Goal: Complete application form

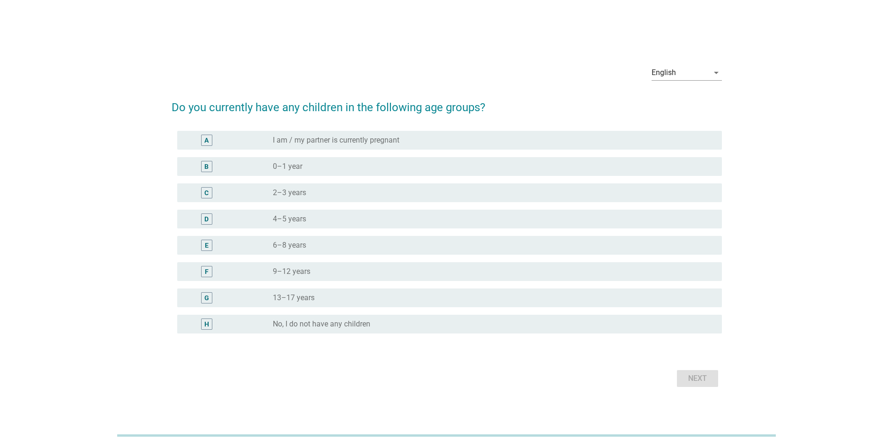
click at [456, 163] on div "radio_button_unchecked 0–1 year" at bounding box center [490, 166] width 434 height 9
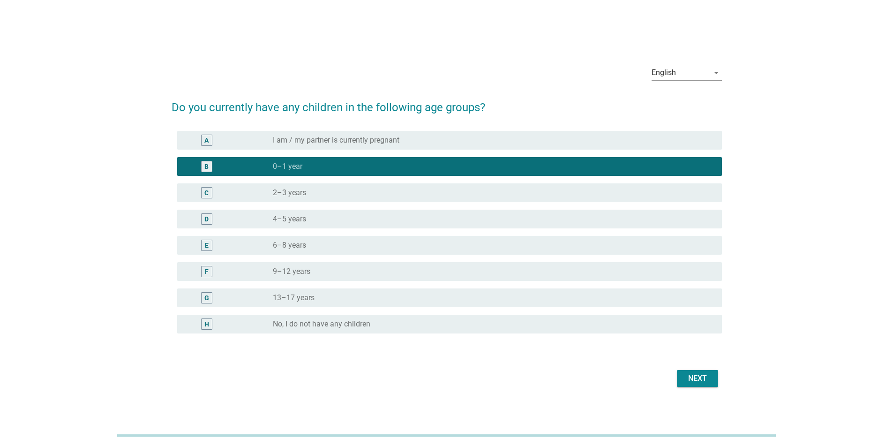
click at [706, 375] on div "Next" at bounding box center [697, 378] width 26 height 11
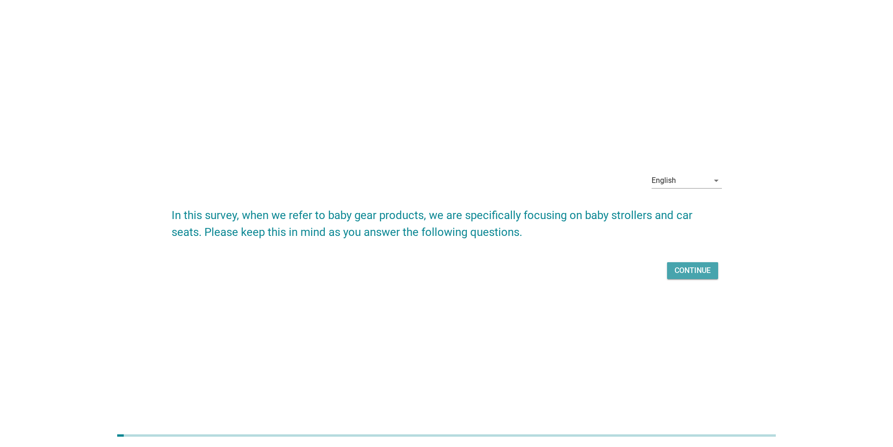
click at [698, 273] on div "Continue" at bounding box center [693, 270] width 36 height 11
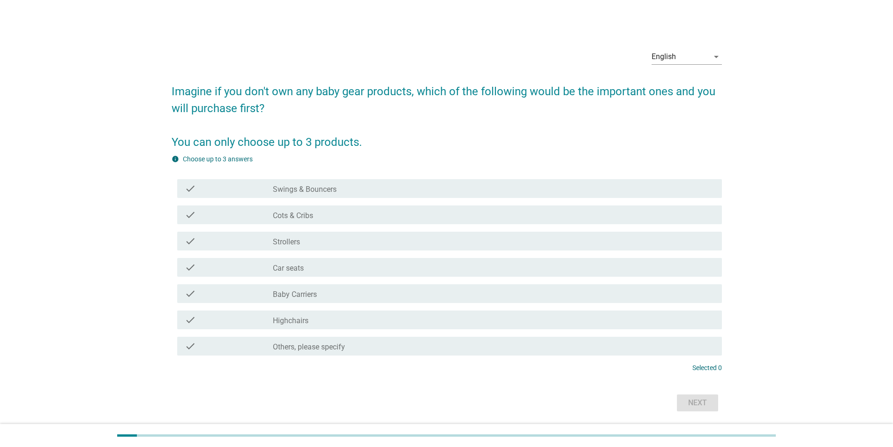
click at [548, 241] on div "check_box_outline_blank Strollers" at bounding box center [494, 240] width 442 height 11
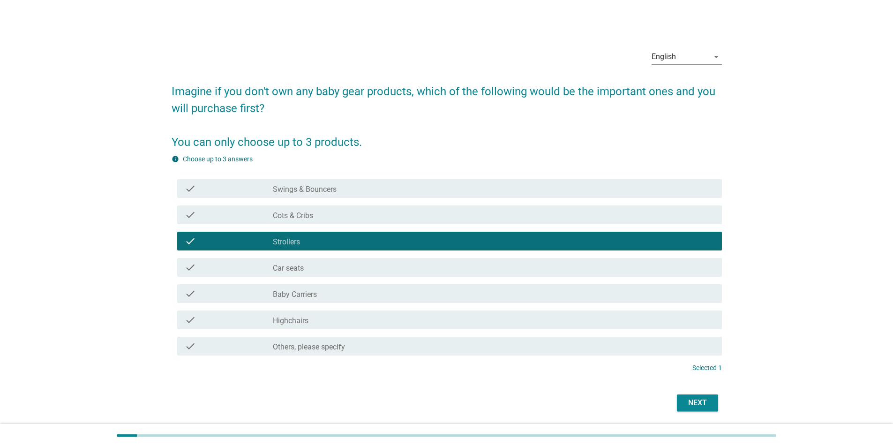
click at [701, 401] on div "Next" at bounding box center [697, 402] width 26 height 11
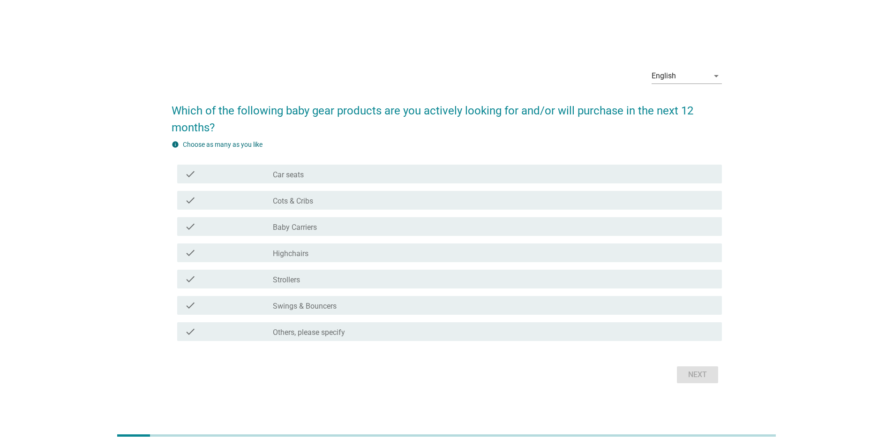
click at [562, 306] on div "check_box_outline_blank Swings & Bouncers" at bounding box center [494, 305] width 442 height 11
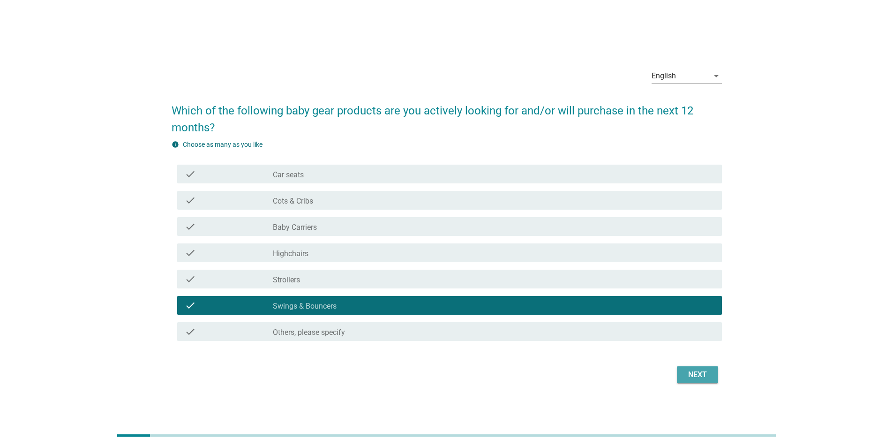
click at [692, 370] on div "Next" at bounding box center [697, 374] width 26 height 11
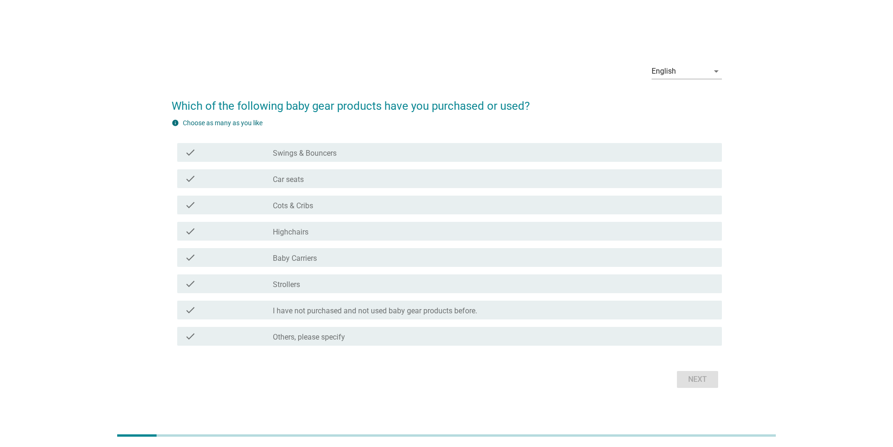
click at [549, 268] on div "check check_box_outline_blank Baby Carriers" at bounding box center [447, 257] width 550 height 26
click at [596, 286] on div "check_box_outline_blank Strollers" at bounding box center [494, 283] width 442 height 11
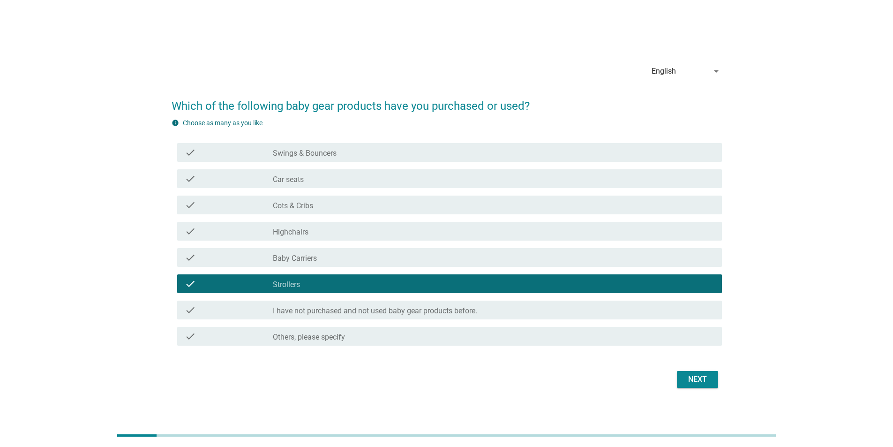
click at [691, 378] on div "Next" at bounding box center [697, 379] width 26 height 11
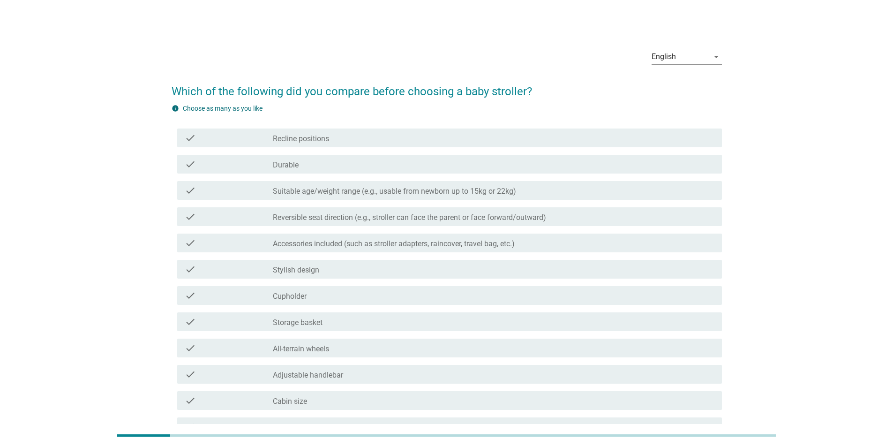
click at [505, 317] on div "check_box_outline_blank Storage basket" at bounding box center [494, 321] width 442 height 11
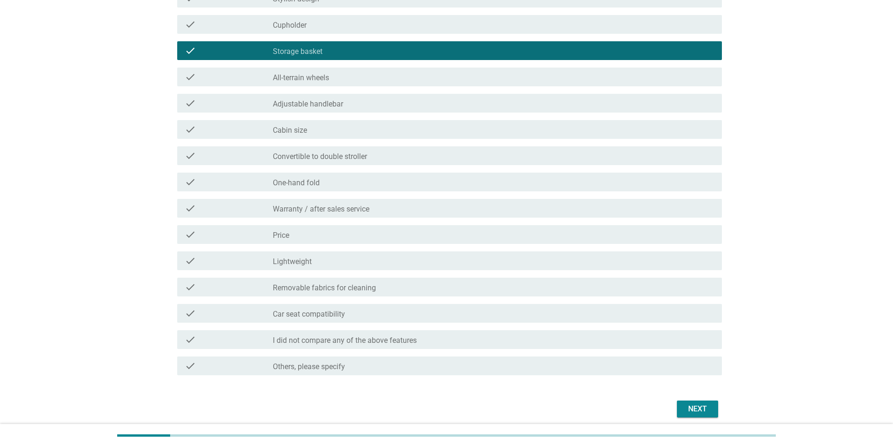
scroll to position [308, 0]
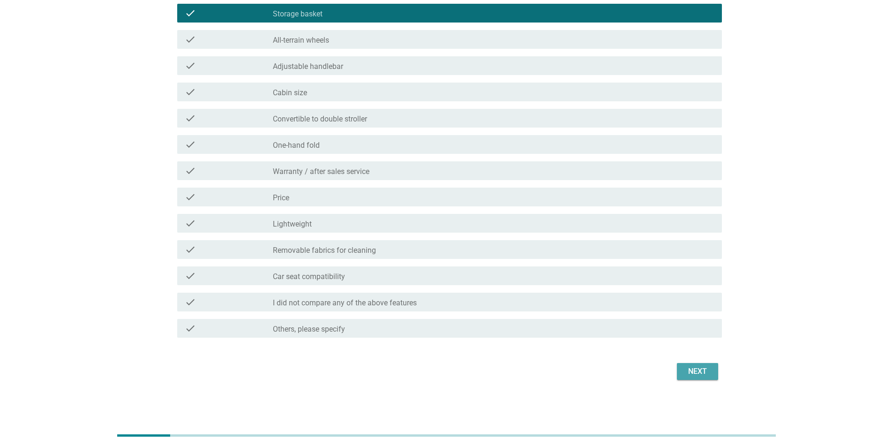
click at [696, 368] on div "Next" at bounding box center [697, 371] width 26 height 11
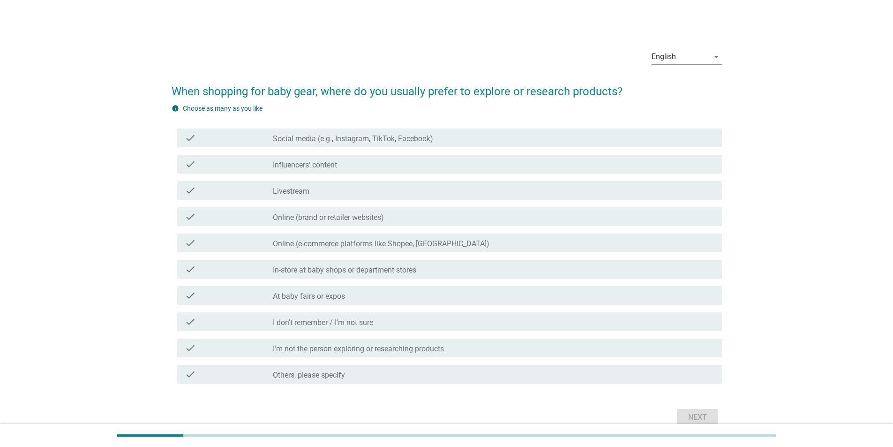
click at [579, 265] on div "check_box_outline_blank In-store at baby shops or department stores" at bounding box center [494, 268] width 442 height 11
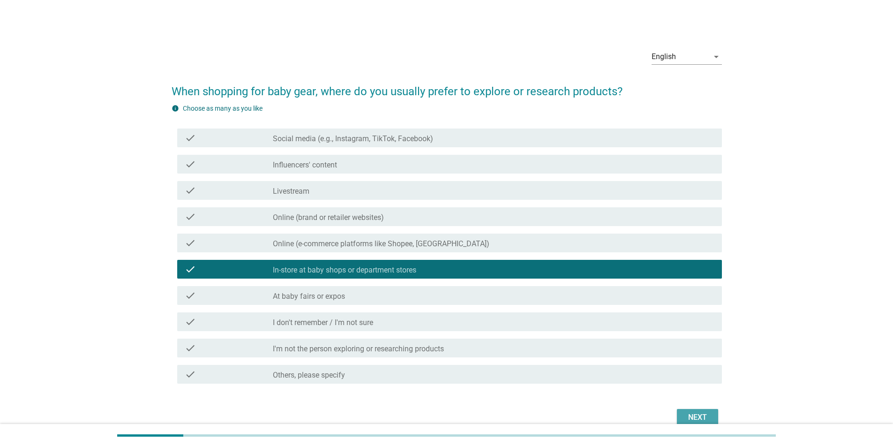
click at [698, 422] on div "Next" at bounding box center [697, 417] width 26 height 11
click at [695, 413] on div "Next" at bounding box center [447, 417] width 550 height 23
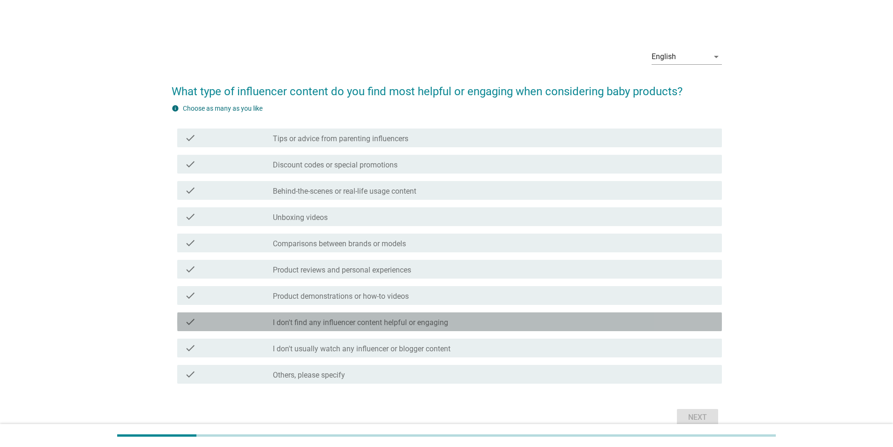
click at [606, 325] on div "check_box_outline_blank I don't find any influencer content helpful or engaging" at bounding box center [494, 321] width 442 height 11
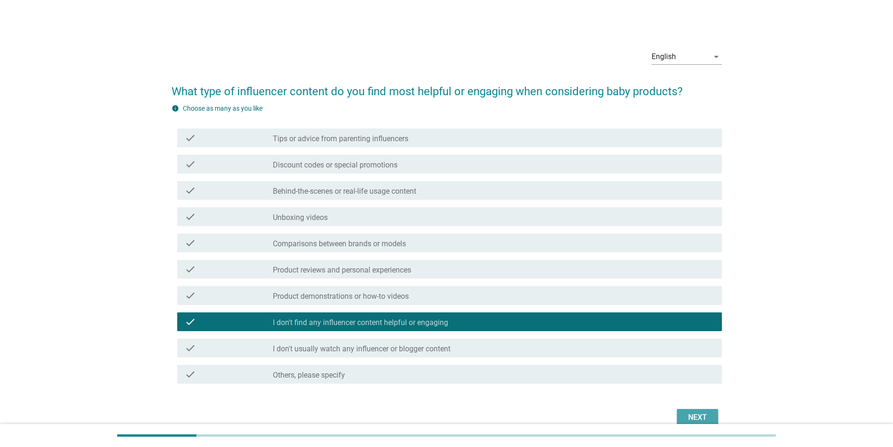
click at [684, 416] on div "Next" at bounding box center [697, 417] width 26 height 11
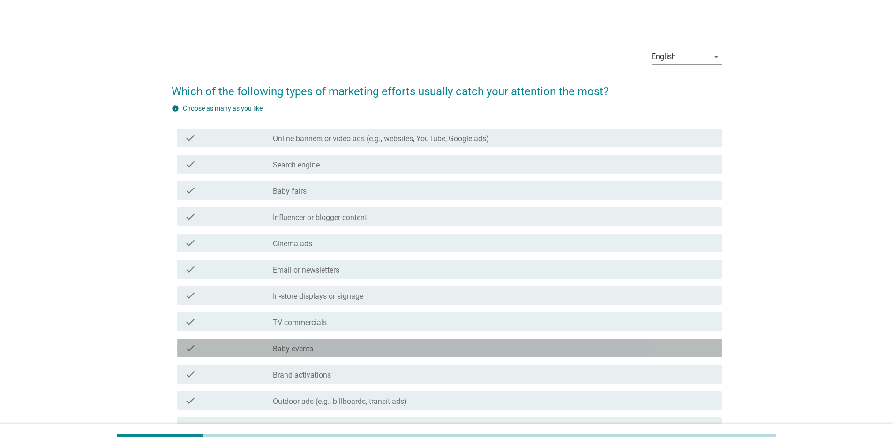
click at [637, 339] on div "check check_box_outline_blank Baby events" at bounding box center [449, 347] width 545 height 19
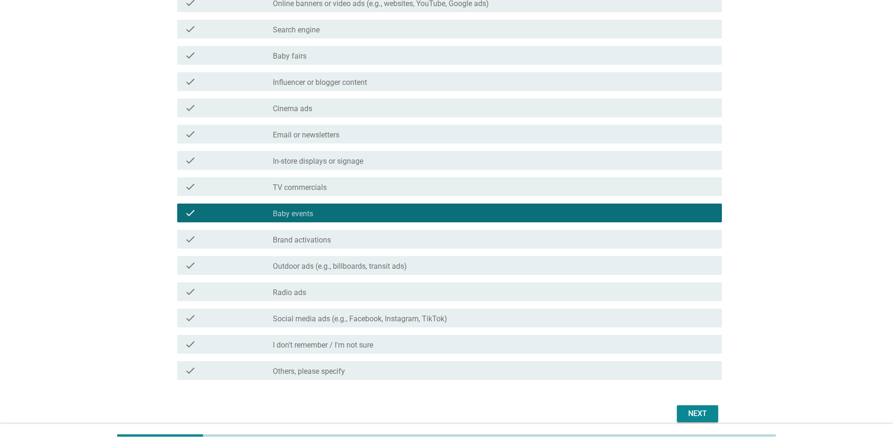
scroll to position [177, 0]
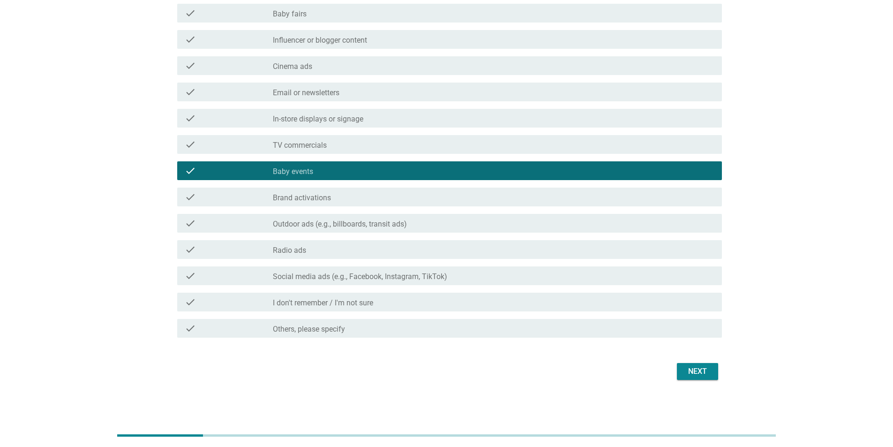
click at [710, 371] on div "Next" at bounding box center [697, 371] width 26 height 11
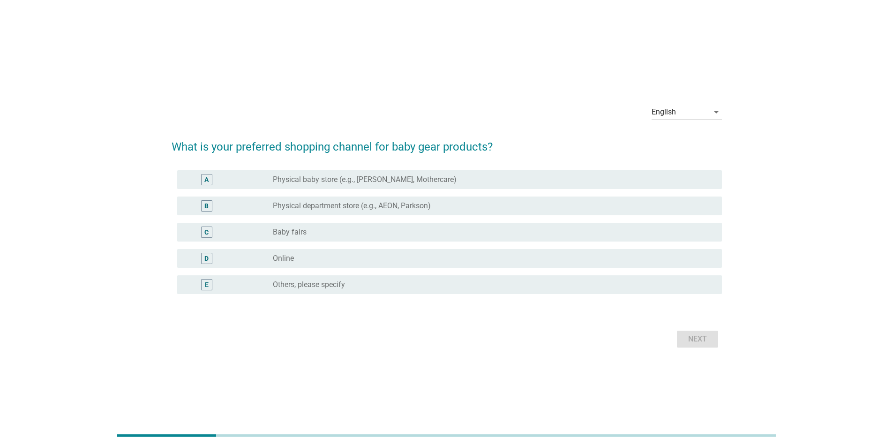
click at [616, 322] on form "What is your preferred shopping channel for baby gear products? A radio_button_…" at bounding box center [447, 239] width 550 height 221
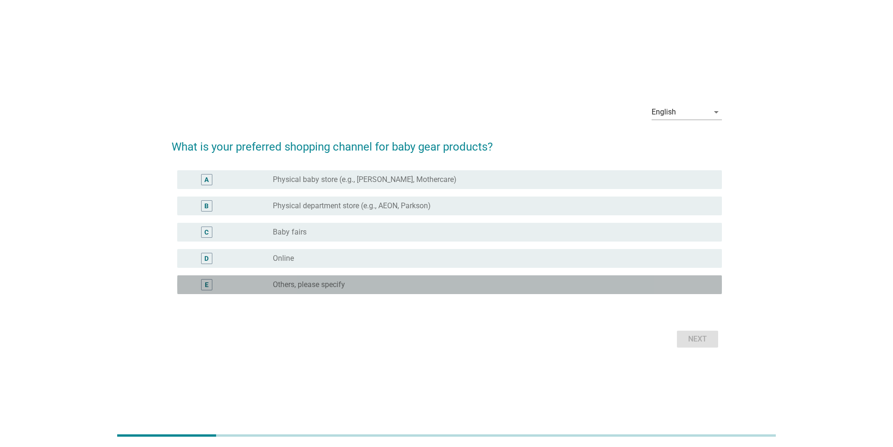
click at [629, 275] on div "E radio_button_unchecked Others, please specify" at bounding box center [449, 284] width 545 height 19
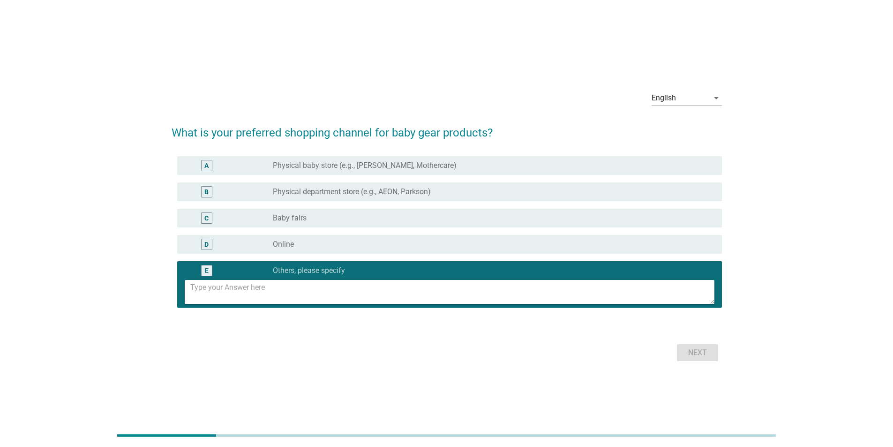
click at [658, 248] on div "radio_button_unchecked Online" at bounding box center [490, 244] width 434 height 9
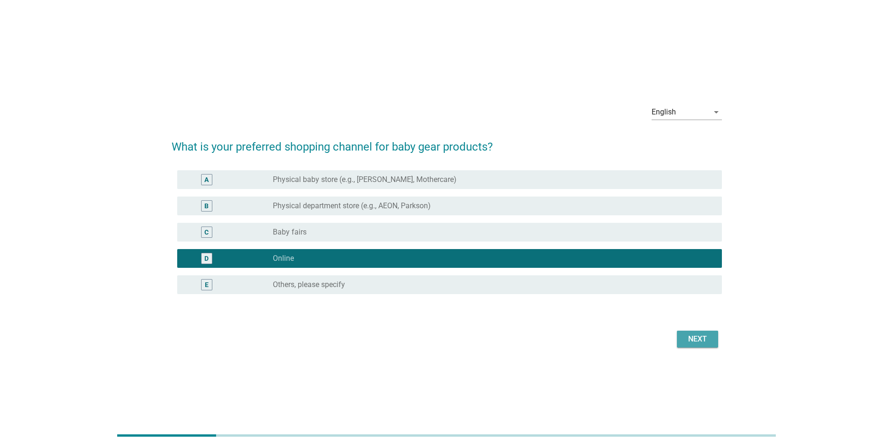
click at [700, 343] on div "Next" at bounding box center [697, 338] width 26 height 11
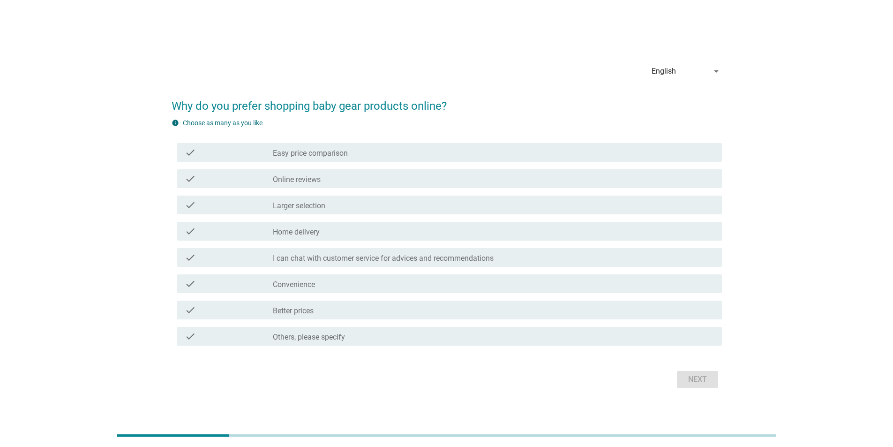
click at [697, 320] on div "check check_box_outline_blank Better prices" at bounding box center [447, 310] width 550 height 26
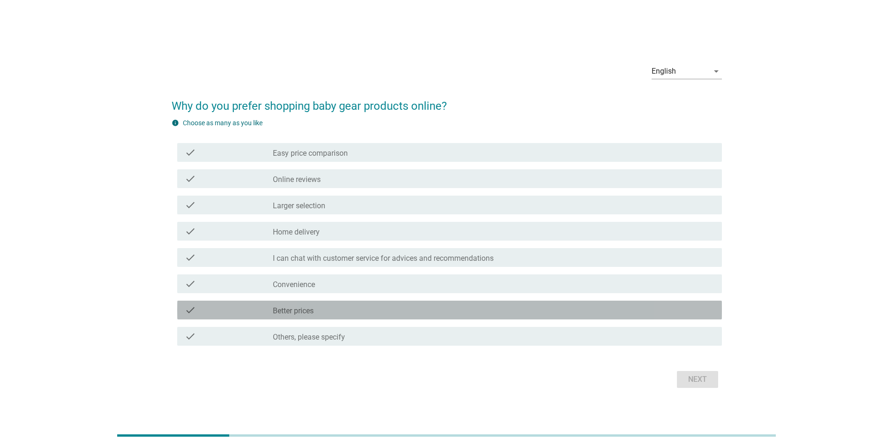
click at [703, 303] on div "check check_box_outline_blank Better prices" at bounding box center [449, 309] width 545 height 19
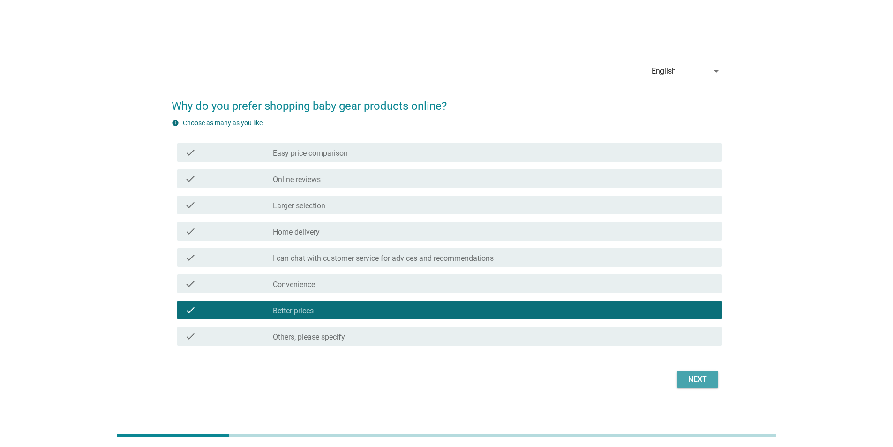
click at [698, 380] on div "Next" at bounding box center [697, 379] width 26 height 11
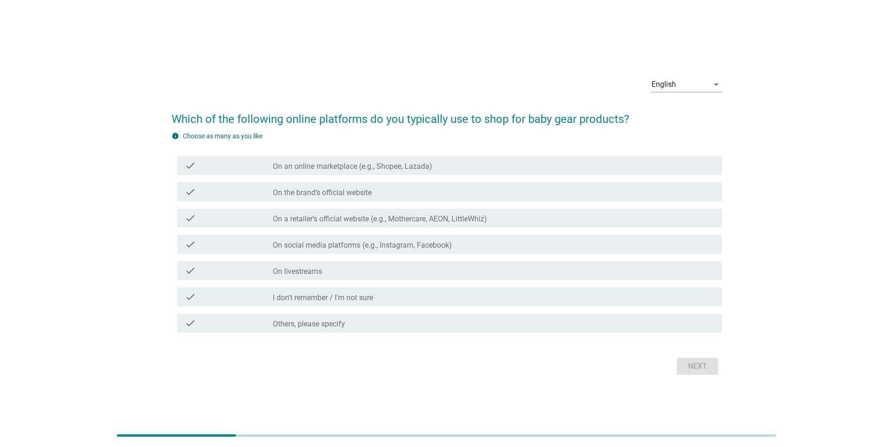
click at [690, 293] on div "check_box_outline_blank I don't remember / I'm not sure" at bounding box center [494, 296] width 442 height 11
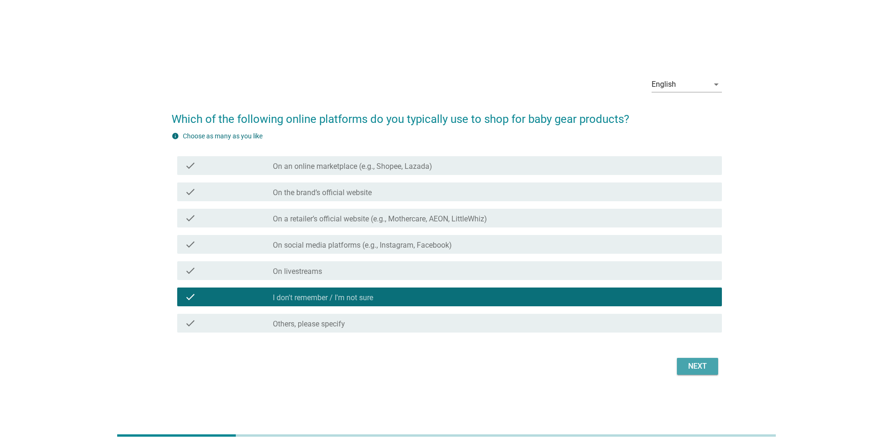
click at [693, 361] on div "Next" at bounding box center [697, 365] width 26 height 11
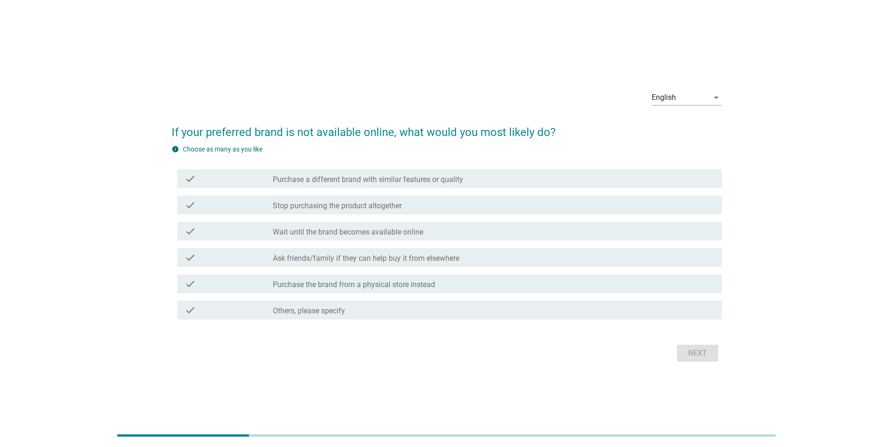
click at [681, 290] on div "check check_box_outline_blank Purchase the brand from a physical store instead" at bounding box center [449, 283] width 545 height 19
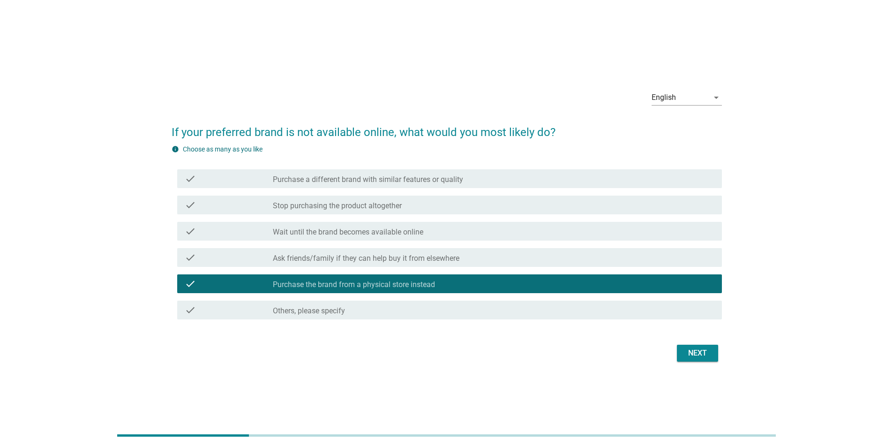
click at [690, 352] on div "Next" at bounding box center [697, 352] width 26 height 11
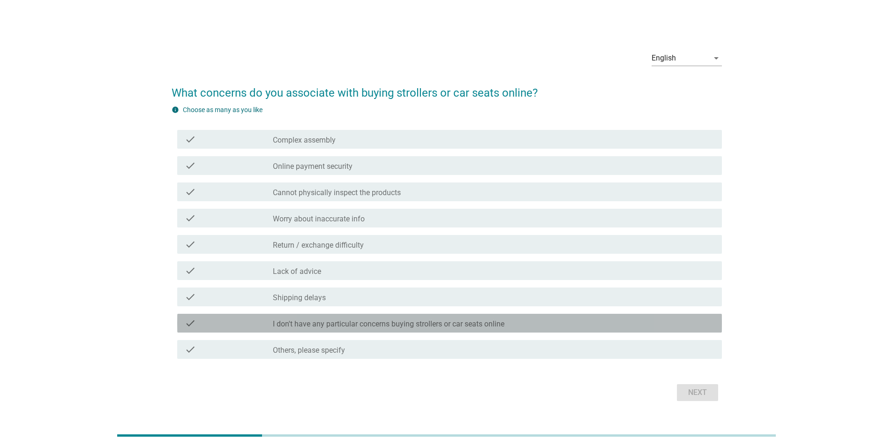
click at [672, 320] on div "check_box_outline_blank I don't have any particular concerns buying strollers o…" at bounding box center [494, 322] width 442 height 11
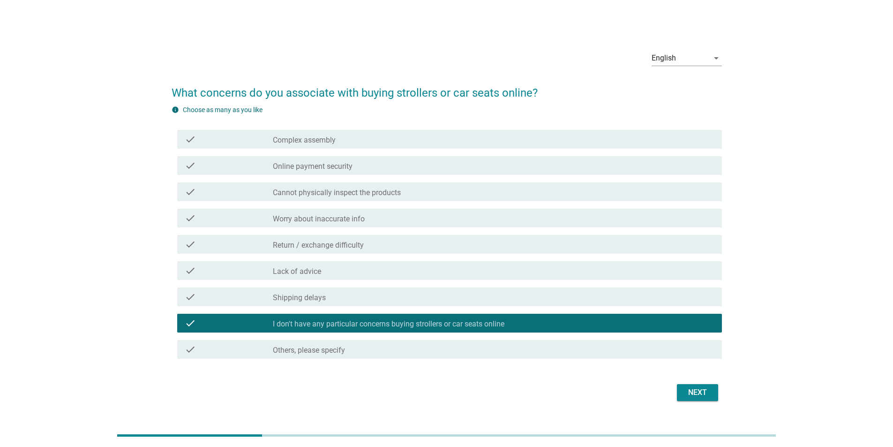
click at [694, 394] on div "Next" at bounding box center [697, 392] width 26 height 11
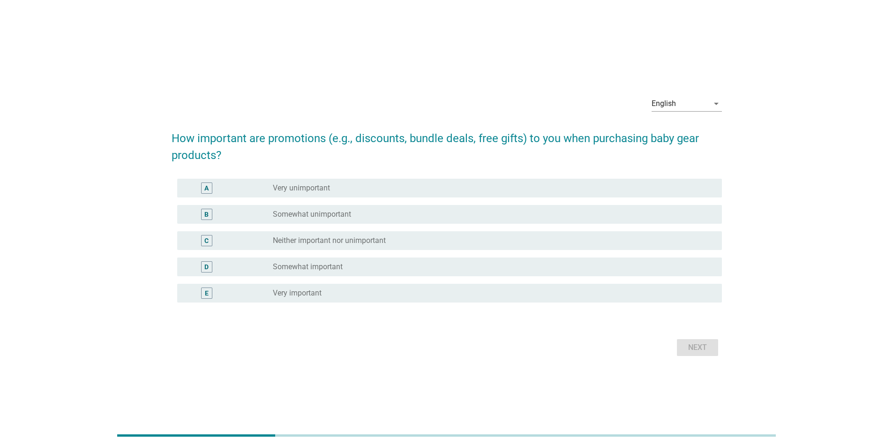
click at [668, 271] on div "radio_button_unchecked Somewhat important" at bounding box center [494, 266] width 442 height 11
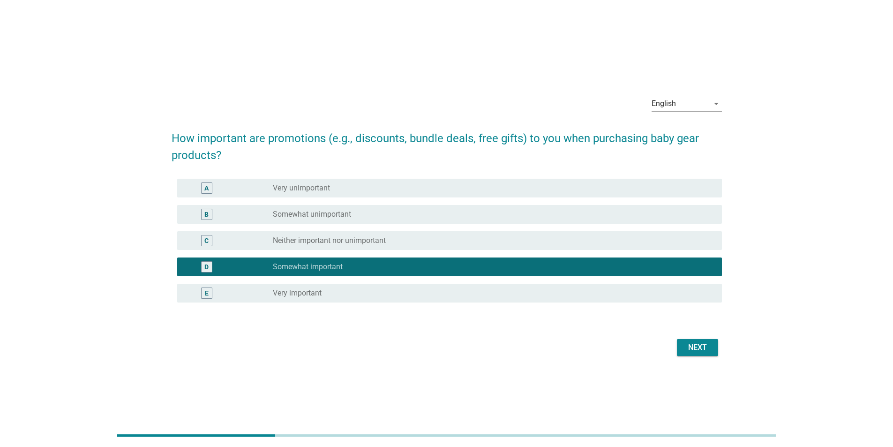
click at [707, 351] on div "Next" at bounding box center [697, 347] width 26 height 11
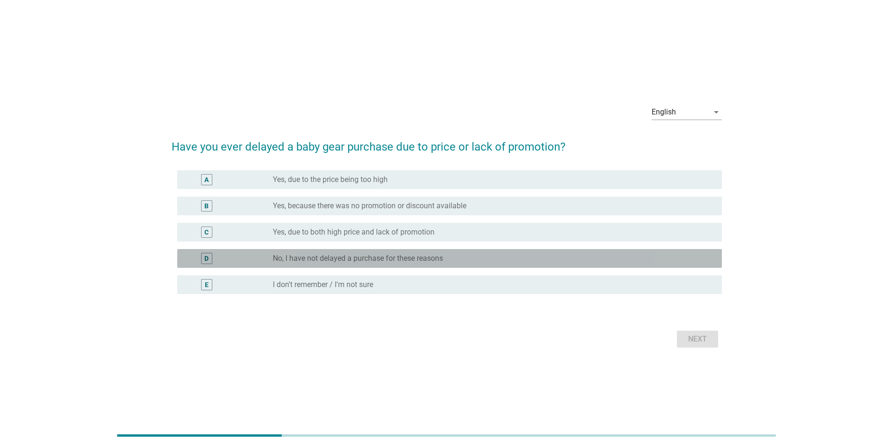
click at [678, 260] on div "radio_button_unchecked No, I have not delayed a purchase for these reasons" at bounding box center [490, 258] width 434 height 9
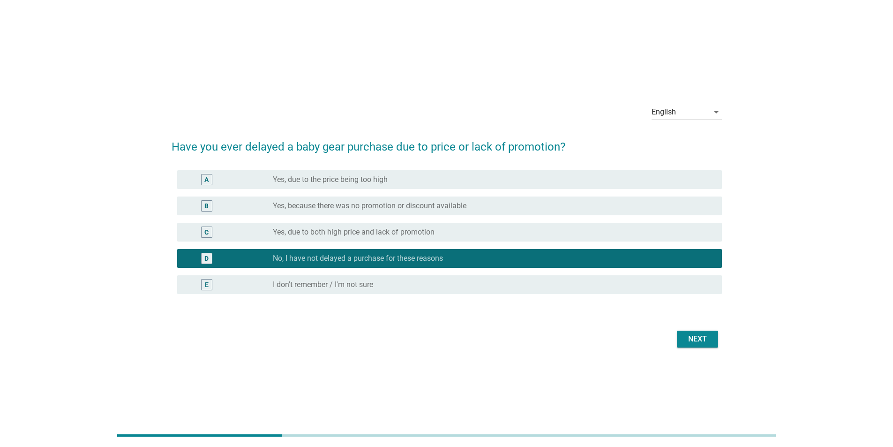
click at [702, 342] on div "Next" at bounding box center [697, 338] width 26 height 11
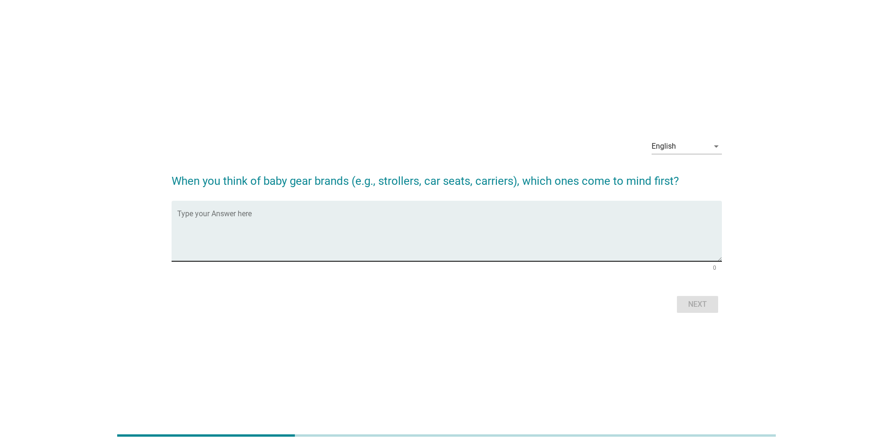
click at [574, 225] on textarea "Type your Answer here" at bounding box center [449, 236] width 545 height 49
type textarea "f"
click at [692, 305] on div "Next" at bounding box center [697, 304] width 26 height 11
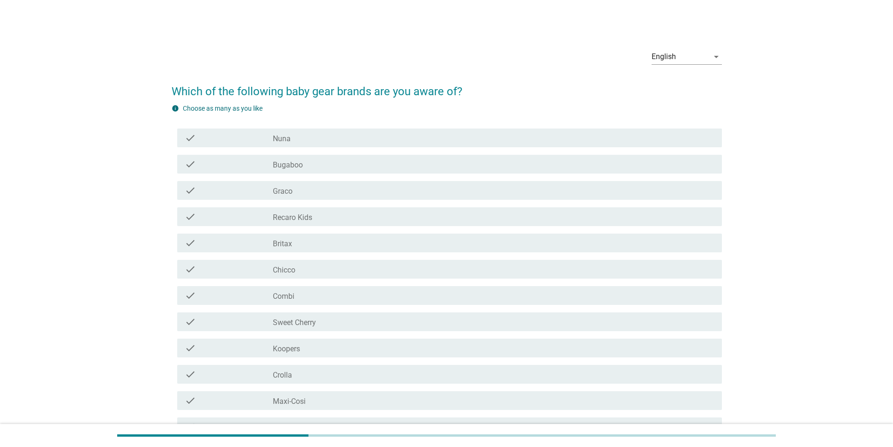
click at [320, 192] on div "check_box_outline_blank Graco" at bounding box center [494, 190] width 442 height 11
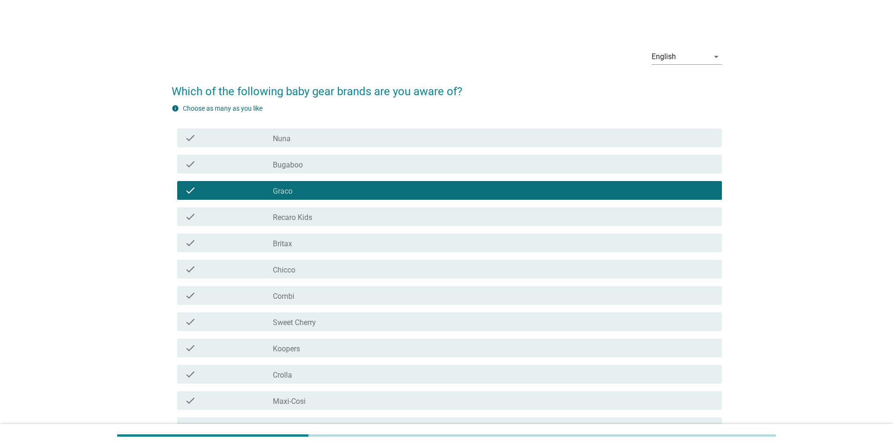
click at [322, 221] on div "check_box_outline_blank Recaro Kids" at bounding box center [494, 216] width 442 height 11
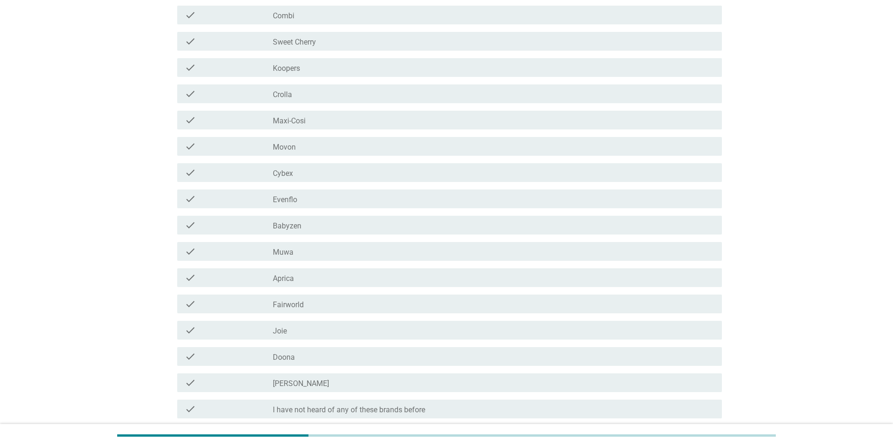
scroll to position [281, 0]
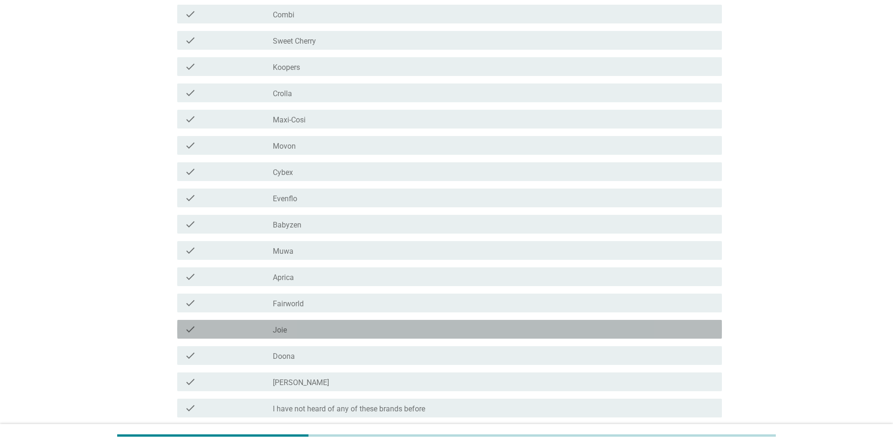
click at [322, 331] on div "check_box_outline_blank Joie" at bounding box center [494, 328] width 442 height 11
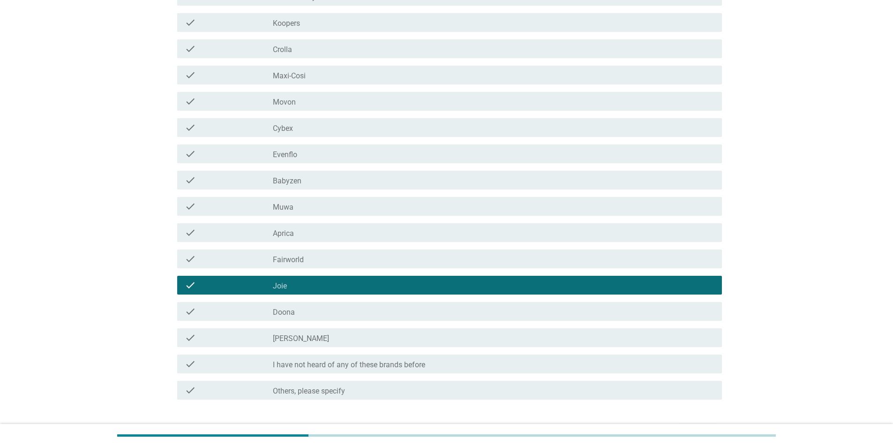
scroll to position [387, 0]
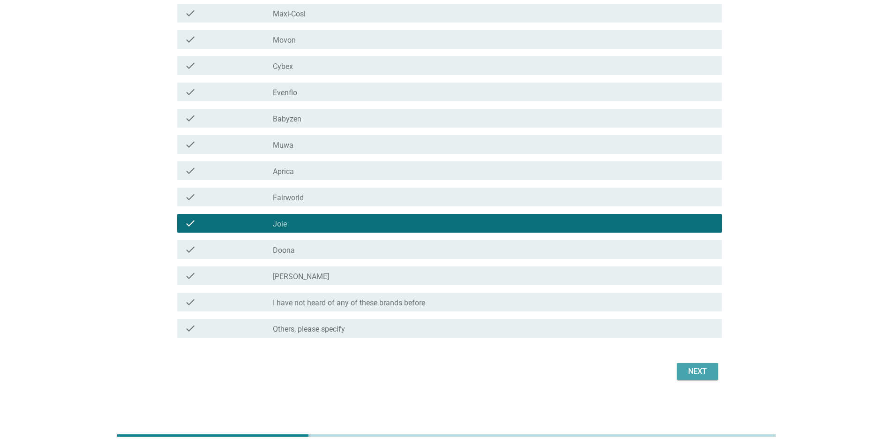
click at [683, 374] on button "Next" at bounding box center [697, 371] width 41 height 17
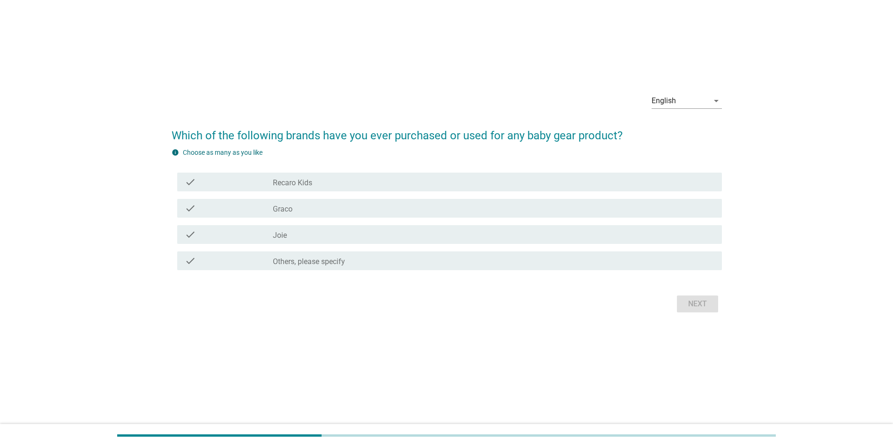
scroll to position [0, 0]
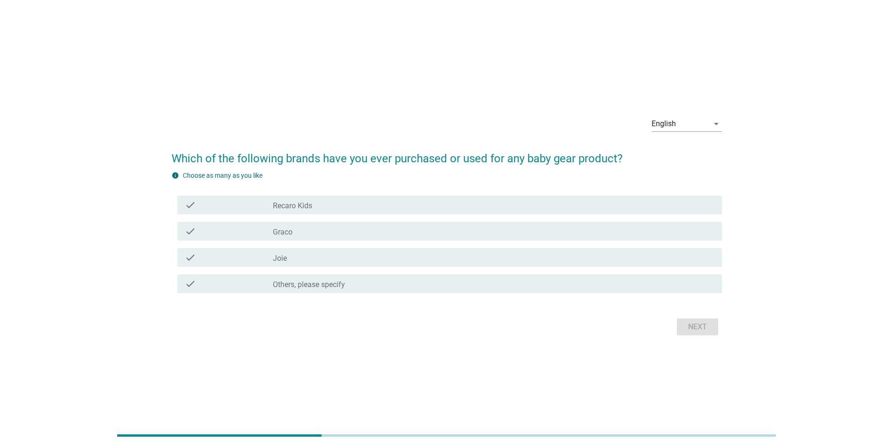
click at [337, 206] on div "check_box_outline_blank Recaro Kids" at bounding box center [494, 204] width 442 height 11
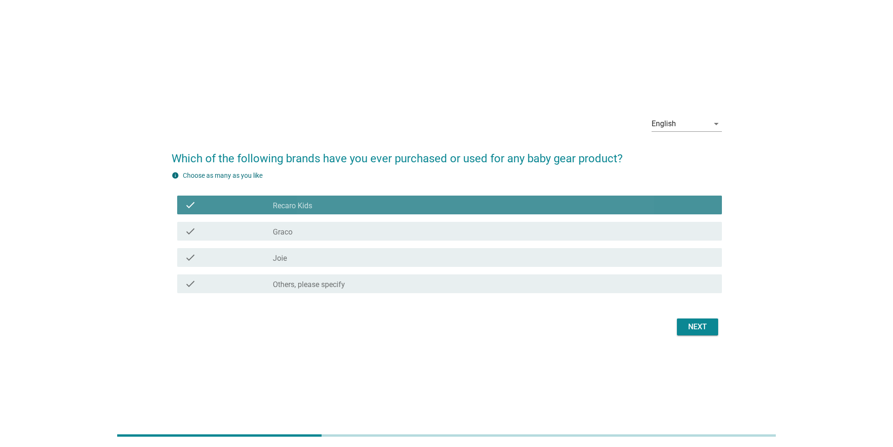
click at [342, 228] on div "check_box_outline_blank Graco" at bounding box center [494, 230] width 442 height 11
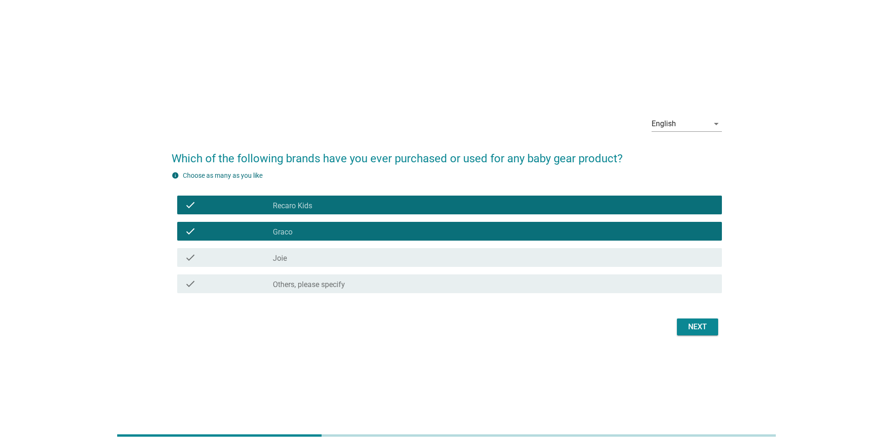
click at [360, 257] on div "check_box_outline_blank Joie" at bounding box center [494, 257] width 442 height 11
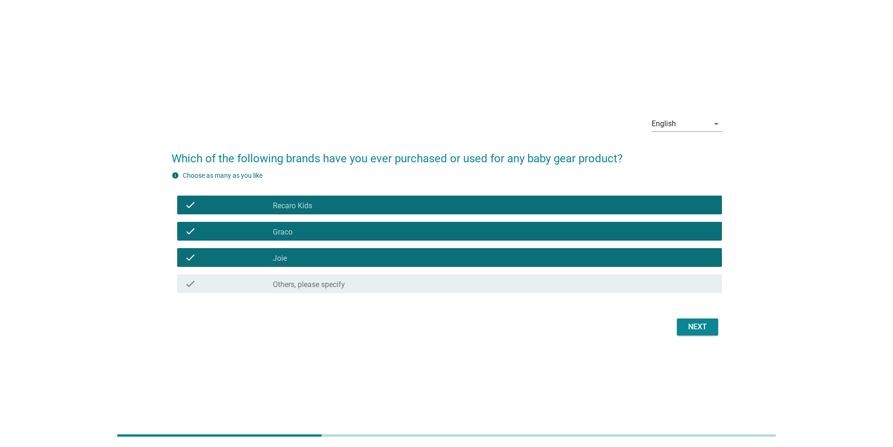
click at [693, 326] on div "Next" at bounding box center [697, 326] width 26 height 11
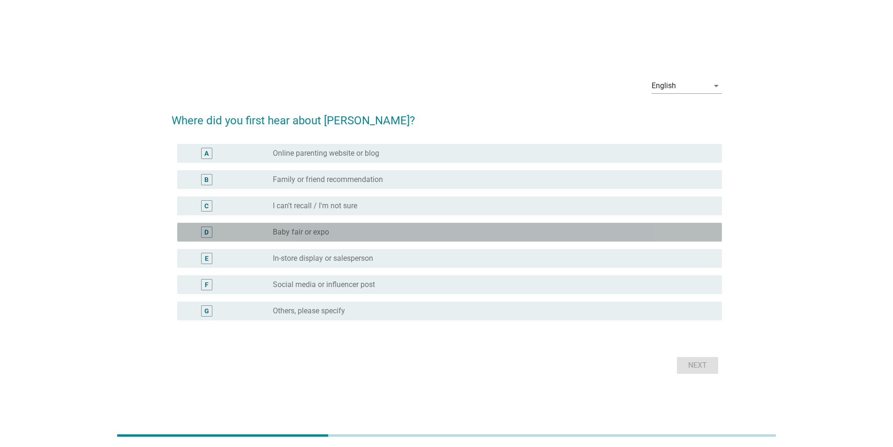
click at [396, 225] on div "D radio_button_unchecked Baby fair or expo" at bounding box center [449, 232] width 545 height 19
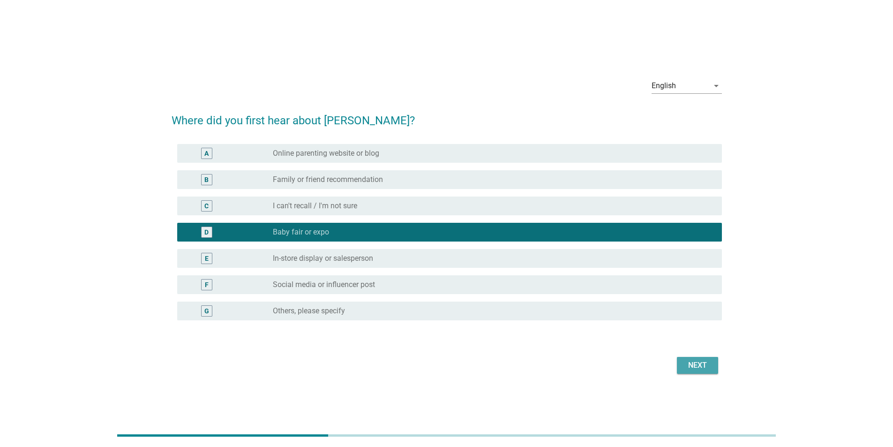
click at [691, 360] on div "Next" at bounding box center [697, 365] width 26 height 11
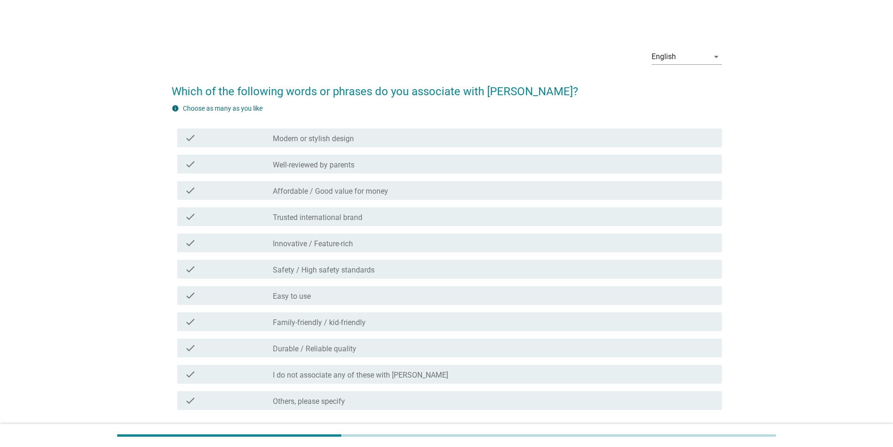
click at [420, 268] on div "check_box_outline_blank Safety / High safety standards" at bounding box center [494, 268] width 442 height 11
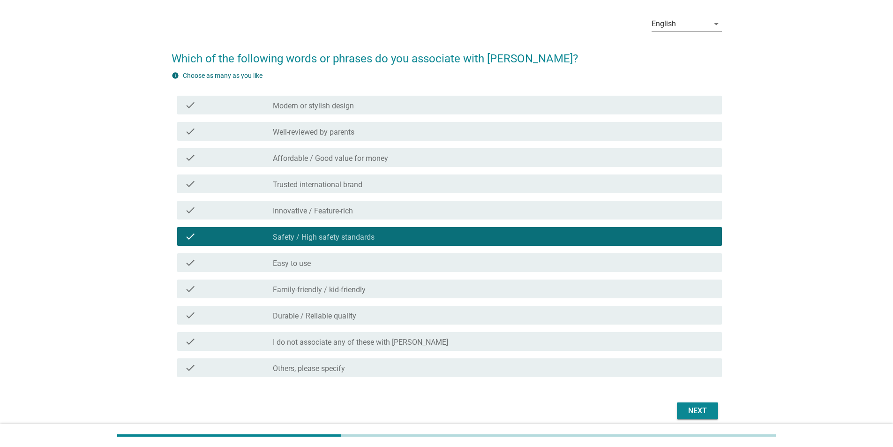
scroll to position [72, 0]
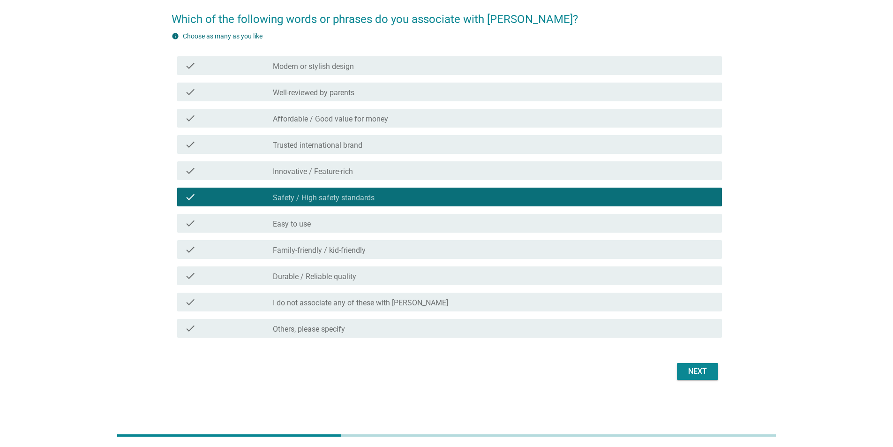
click at [688, 371] on div "Next" at bounding box center [697, 371] width 26 height 11
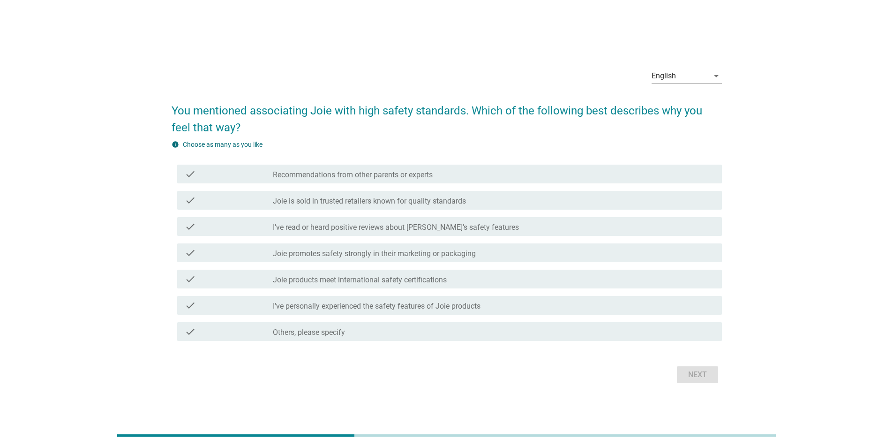
click at [458, 259] on div "check check_box_outline_blank Joie promotes safety strongly in their marketing …" at bounding box center [449, 252] width 545 height 19
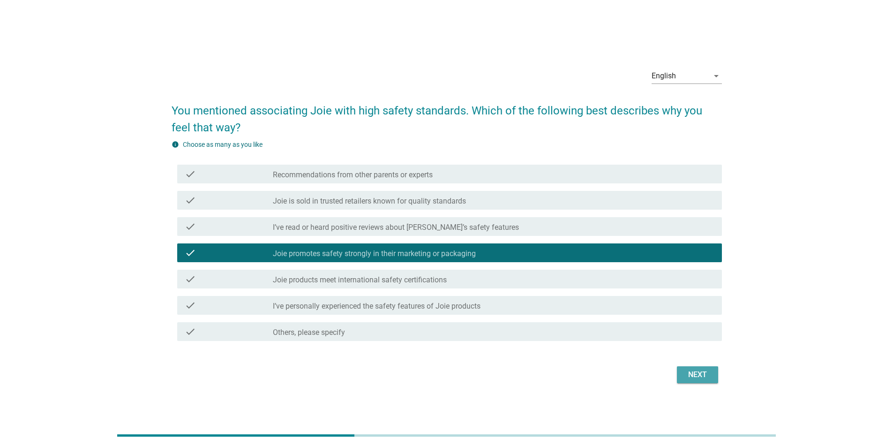
click at [693, 373] on div "Next" at bounding box center [697, 374] width 26 height 11
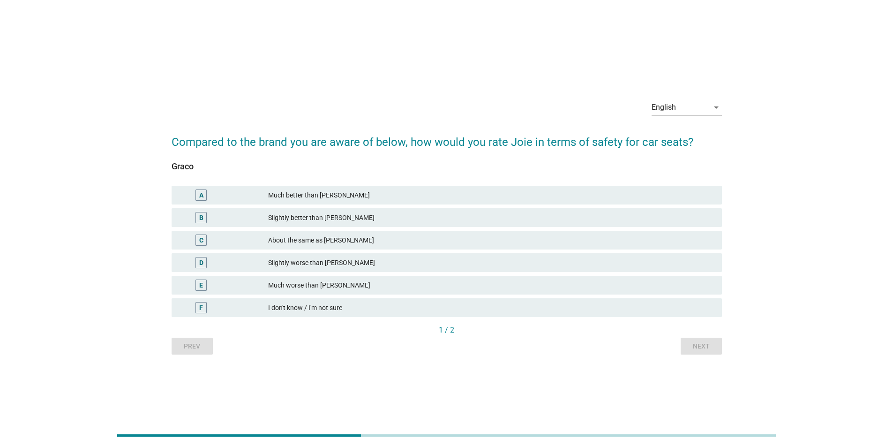
click at [673, 107] on div "English" at bounding box center [664, 107] width 24 height 8
click at [669, 139] on div "Bahasa Melayu" at bounding box center [686, 137] width 55 height 11
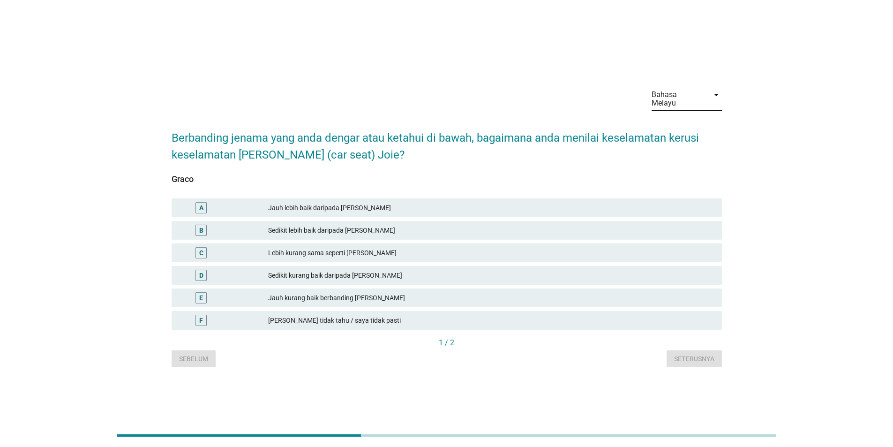
click at [681, 95] on div "Bahasa Melayu" at bounding box center [678, 98] width 52 height 17
click at [673, 152] on div "中文（简体）" at bounding box center [686, 151] width 55 height 11
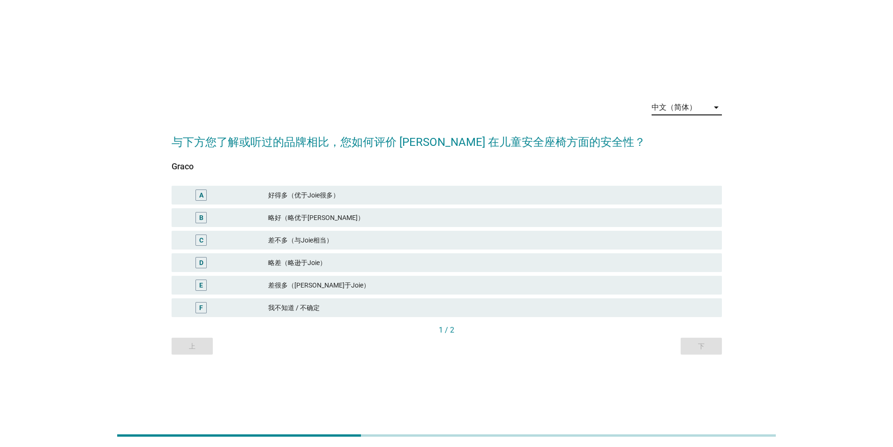
click at [676, 105] on div "中文（简体）" at bounding box center [674, 107] width 45 height 8
click at [676, 121] on div "English" at bounding box center [686, 115] width 55 height 23
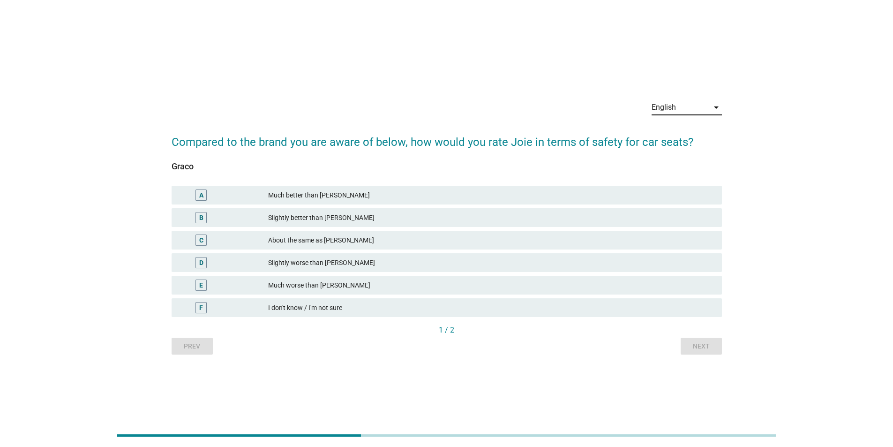
click at [341, 260] on div "Slightly worse than [PERSON_NAME]" at bounding box center [491, 262] width 446 height 11
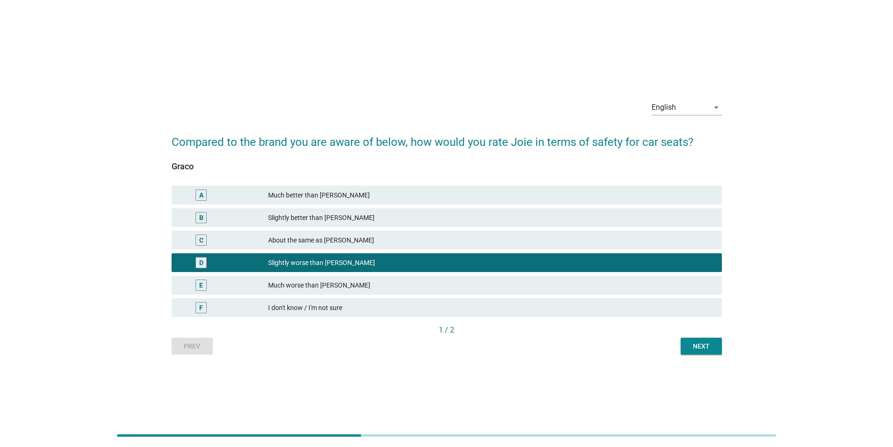
click at [709, 348] on div "Next" at bounding box center [701, 346] width 26 height 10
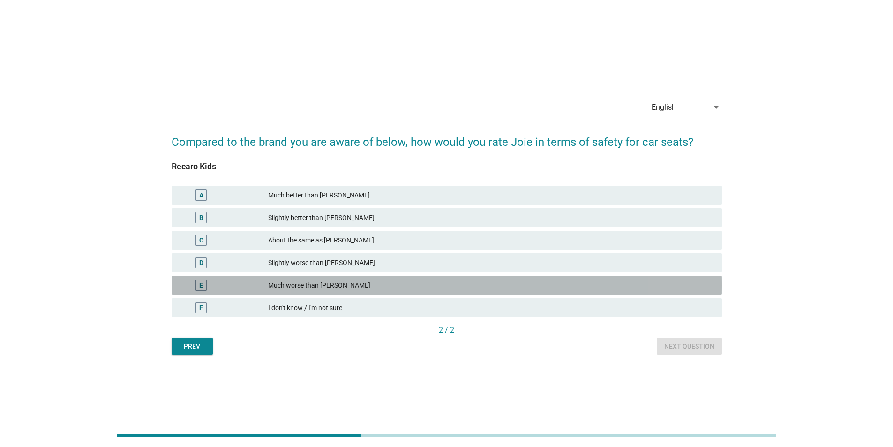
click at [592, 277] on div "E Much worse than [PERSON_NAME]" at bounding box center [447, 285] width 550 height 19
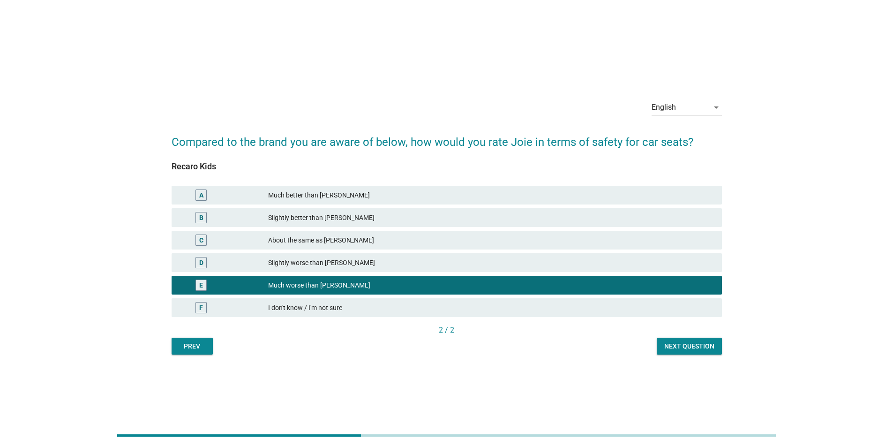
click at [704, 352] on button "Next question" at bounding box center [689, 346] width 65 height 17
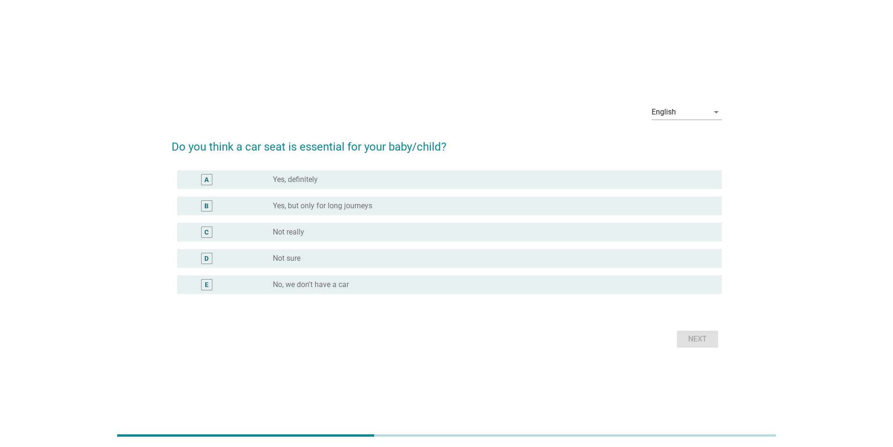
click at [667, 273] on div "E radio_button_unchecked No, we don't have a car" at bounding box center [447, 284] width 550 height 26
click at [661, 258] on div "radio_button_unchecked Not sure" at bounding box center [490, 258] width 434 height 9
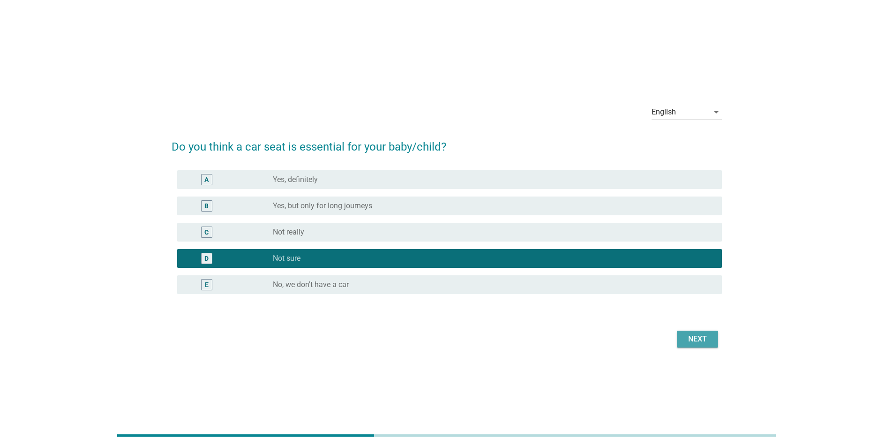
click at [689, 338] on div "Next" at bounding box center [697, 338] width 26 height 11
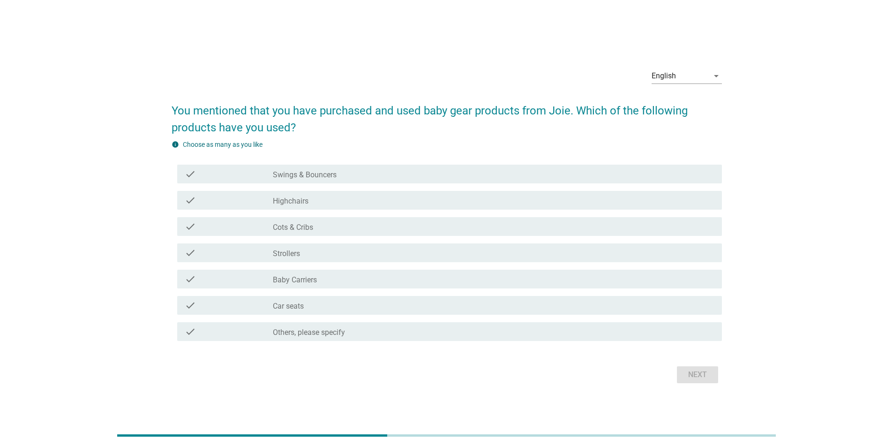
click at [607, 271] on div "check check_box_outline_blank Baby Carriers" at bounding box center [449, 279] width 545 height 19
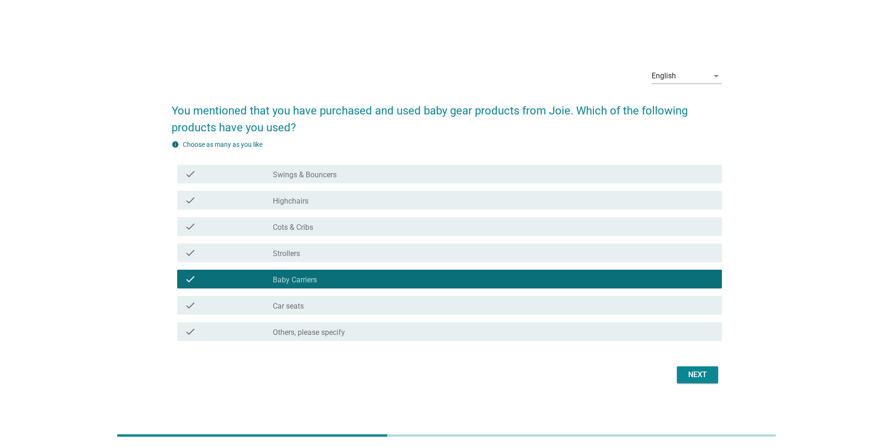
click at [689, 369] on div "Next" at bounding box center [697, 374] width 26 height 11
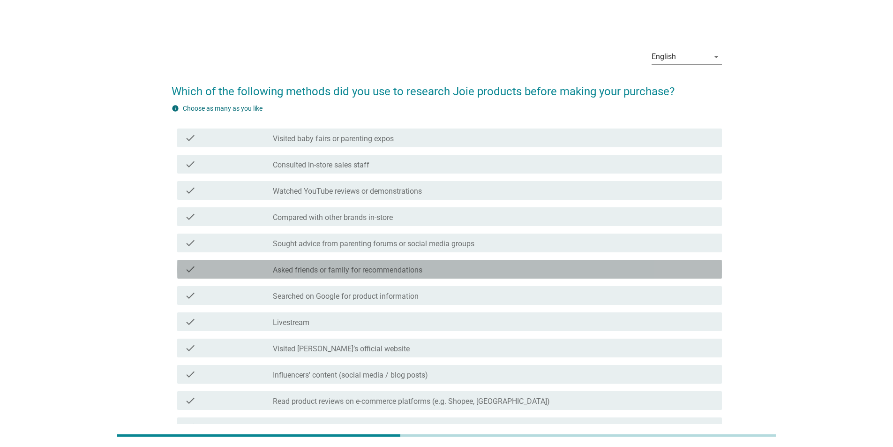
click at [608, 278] on div "check check_box_outline_blank Asked friends or family for recommendations" at bounding box center [449, 269] width 545 height 19
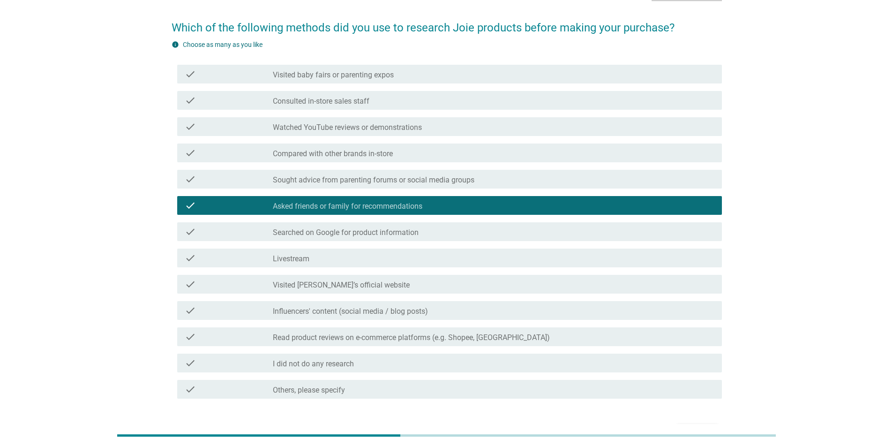
scroll to position [125, 0]
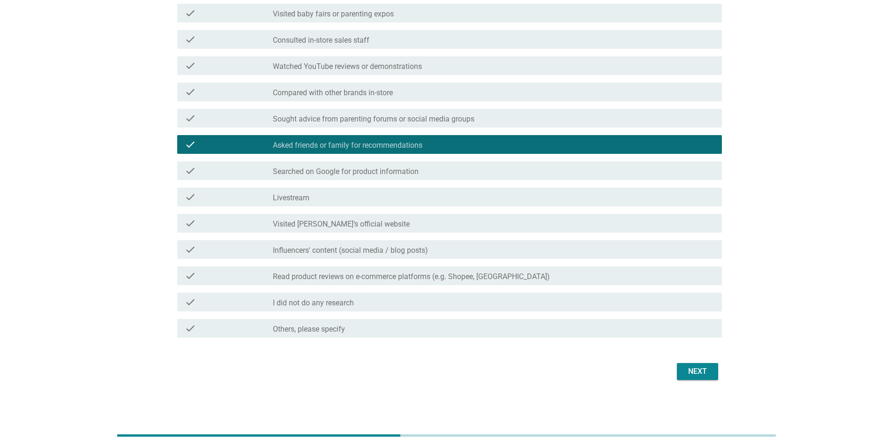
click at [707, 370] on div "Next" at bounding box center [697, 371] width 26 height 11
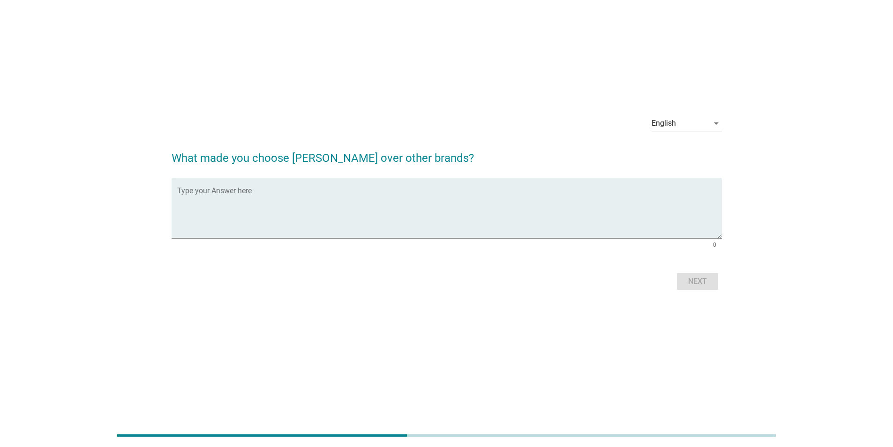
scroll to position [0, 0]
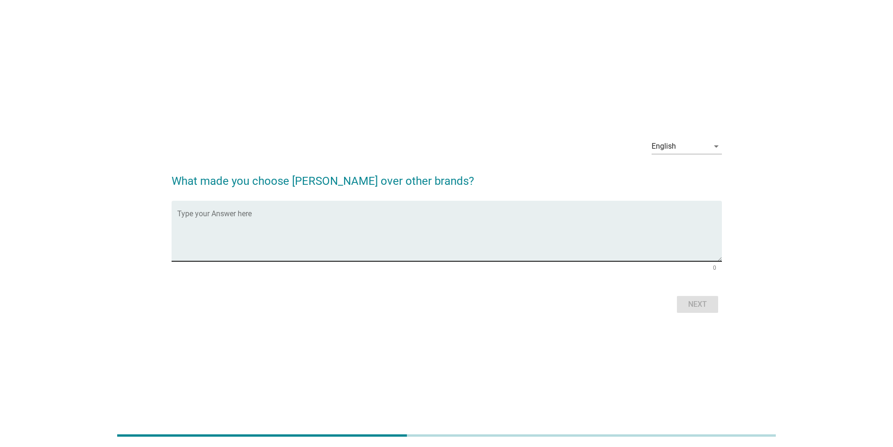
click at [577, 236] on textarea "Type your Answer here" at bounding box center [449, 236] width 545 height 49
type textarea "f"
click at [699, 296] on button "Next" at bounding box center [697, 304] width 41 height 17
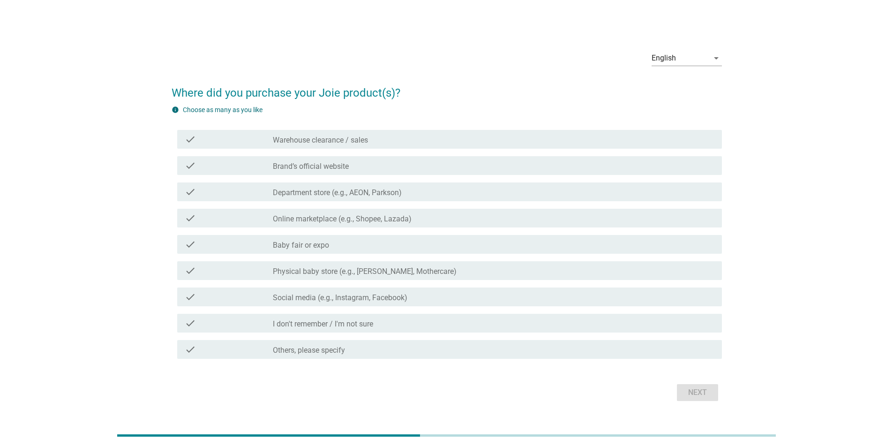
click at [549, 245] on div "check_box_outline_blank Baby fair or expo" at bounding box center [494, 244] width 442 height 11
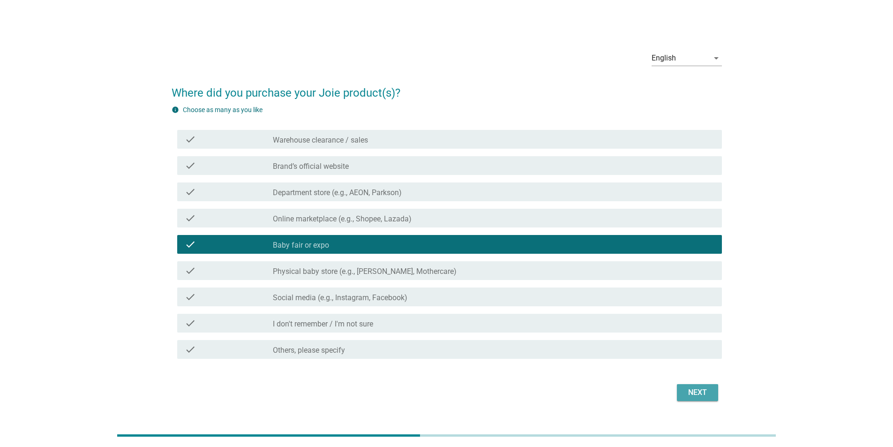
click at [695, 393] on div "Next" at bounding box center [697, 392] width 26 height 11
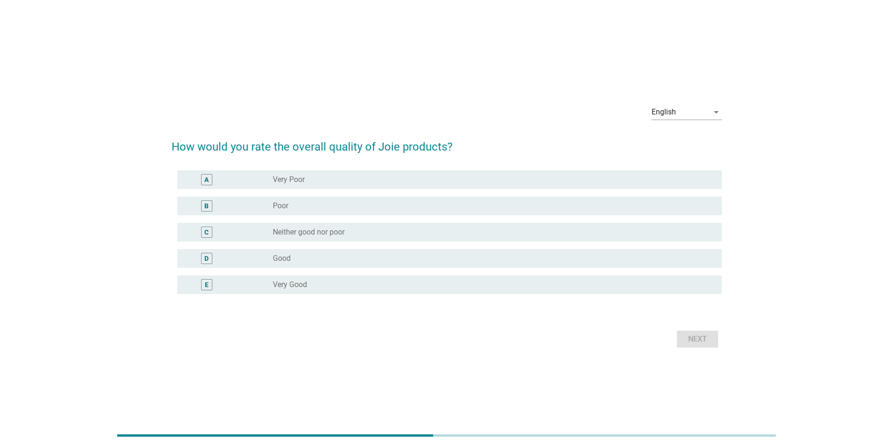
click at [565, 255] on div "radio_button_unchecked Good" at bounding box center [490, 258] width 434 height 9
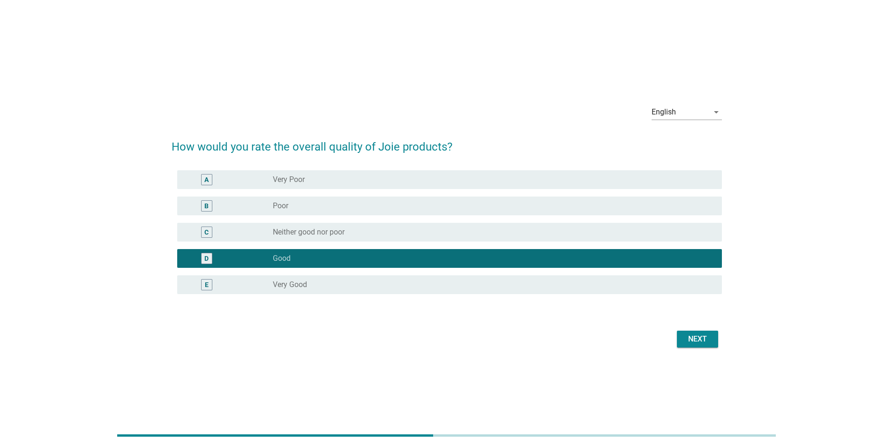
click at [690, 346] on button "Next" at bounding box center [697, 338] width 41 height 17
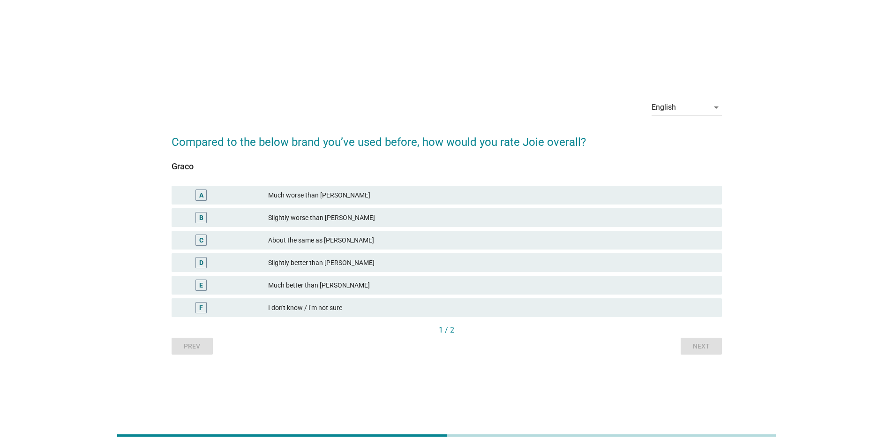
click at [581, 252] on div "D Slightly better than [PERSON_NAME]" at bounding box center [447, 262] width 554 height 23
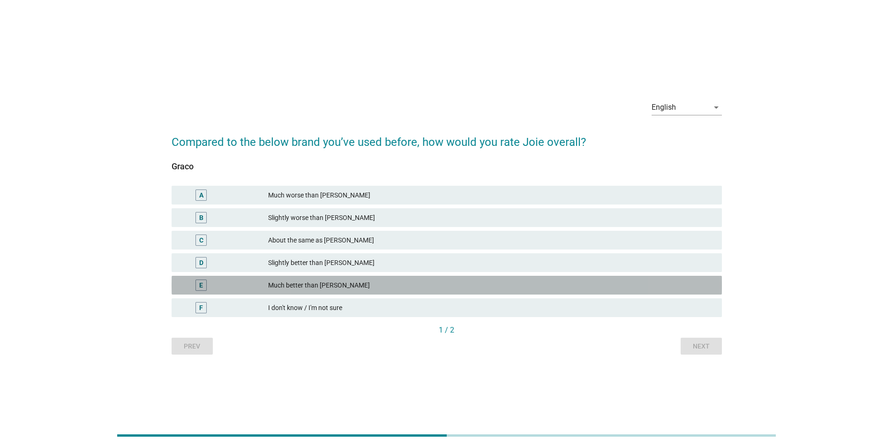
click at [555, 278] on div "E Much better than [PERSON_NAME]" at bounding box center [447, 285] width 550 height 19
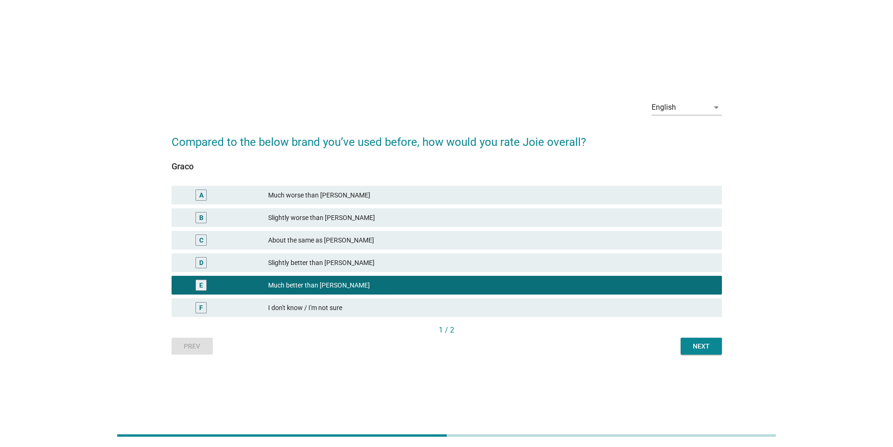
click at [703, 352] on button "Next" at bounding box center [701, 346] width 41 height 17
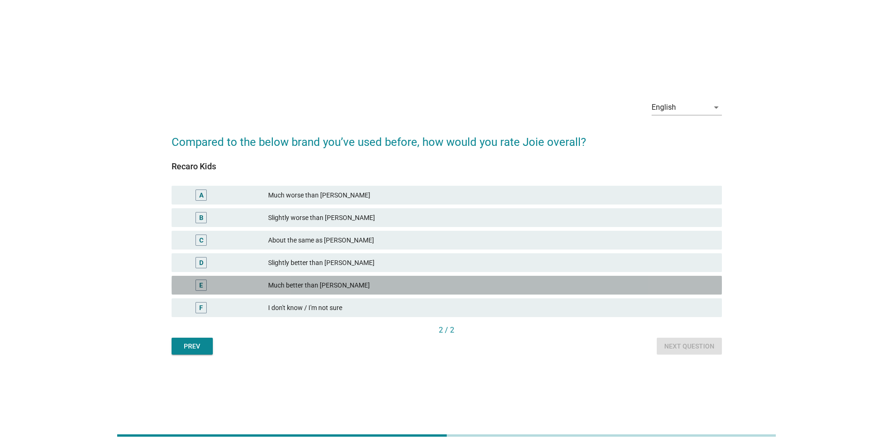
click at [630, 290] on div "Much better than [PERSON_NAME]" at bounding box center [491, 284] width 446 height 11
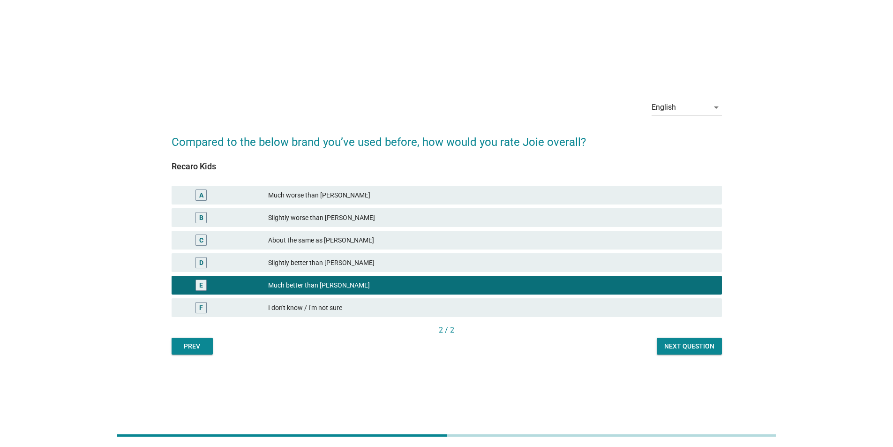
click at [698, 353] on button "Next question" at bounding box center [689, 346] width 65 height 17
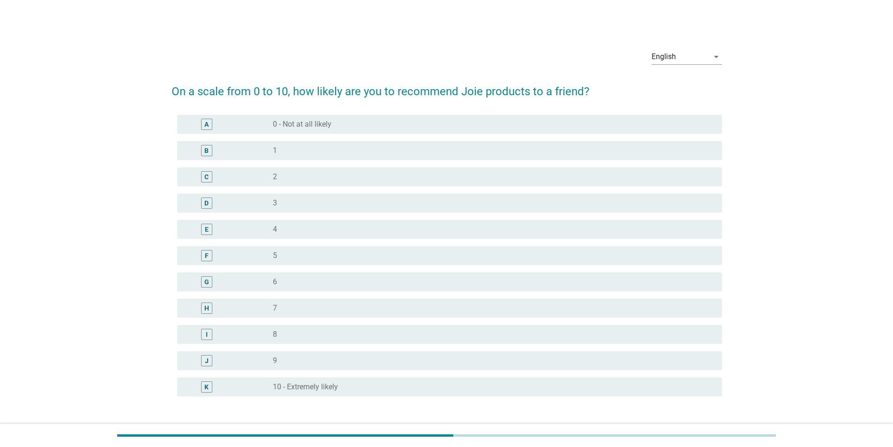
click at [647, 284] on div "radio_button_unchecked 6" at bounding box center [490, 281] width 434 height 9
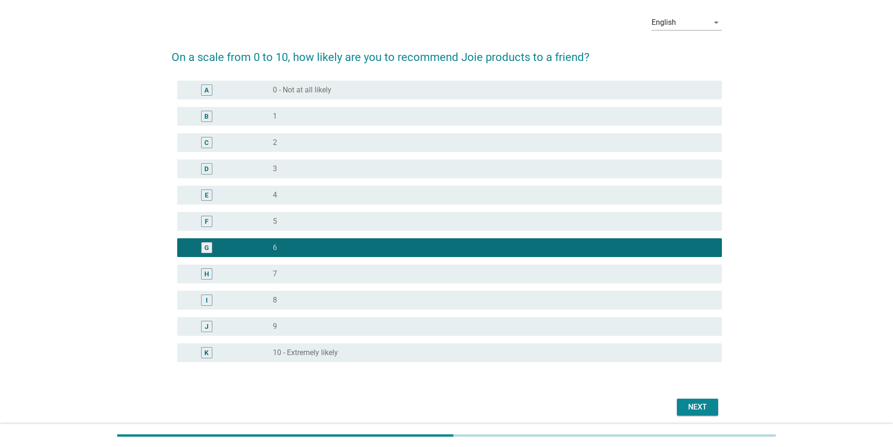
scroll to position [70, 0]
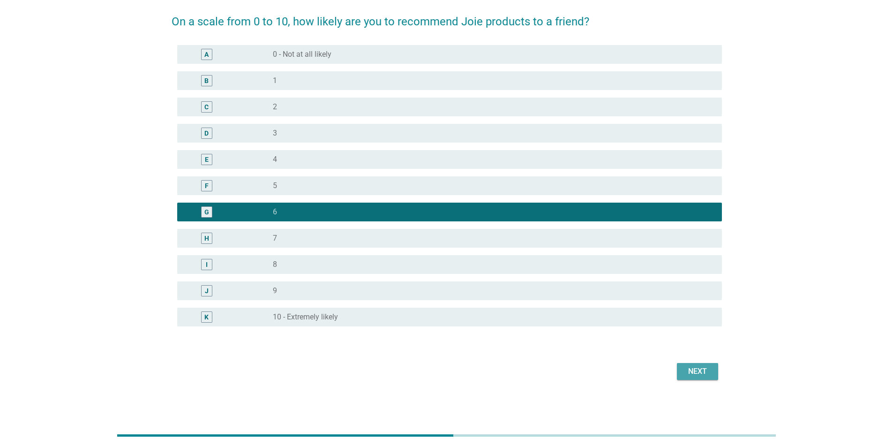
click at [696, 363] on button "Next" at bounding box center [697, 371] width 41 height 17
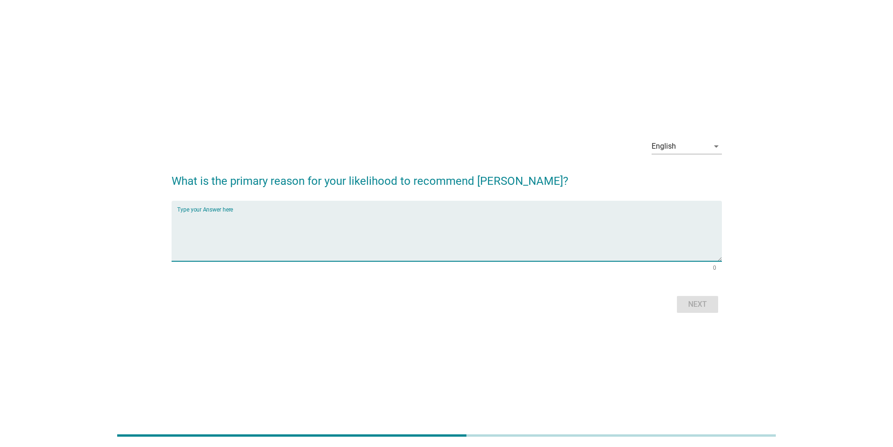
click at [622, 227] on textarea "Type your Answer here" at bounding box center [449, 236] width 545 height 49
type textarea "f"
click at [685, 307] on div "Next" at bounding box center [697, 304] width 26 height 11
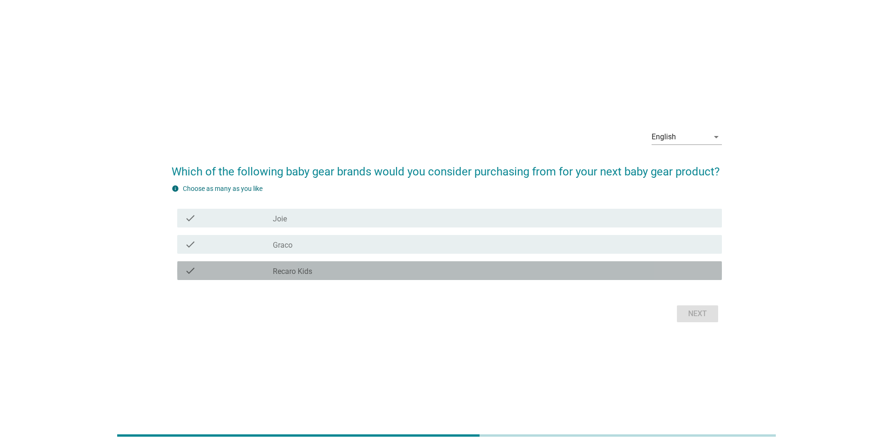
click at [575, 262] on div "check check_box_outline_blank Recaro Kids" at bounding box center [449, 270] width 545 height 19
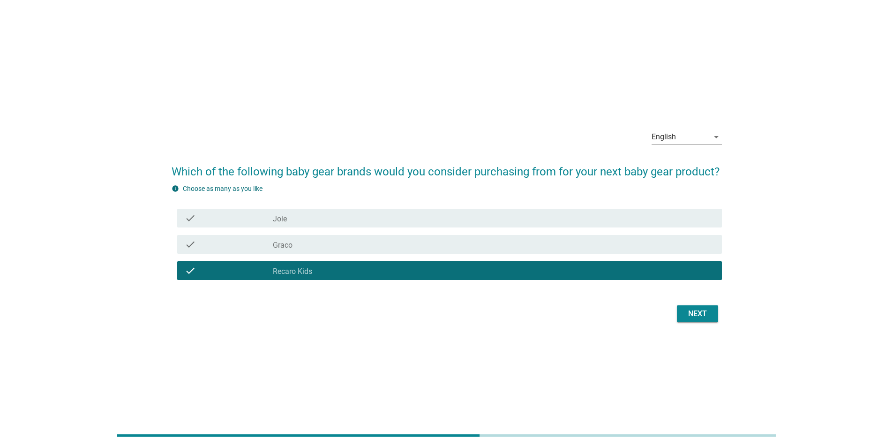
click at [592, 224] on div "check check_box_outline_blank Joie" at bounding box center [449, 218] width 545 height 19
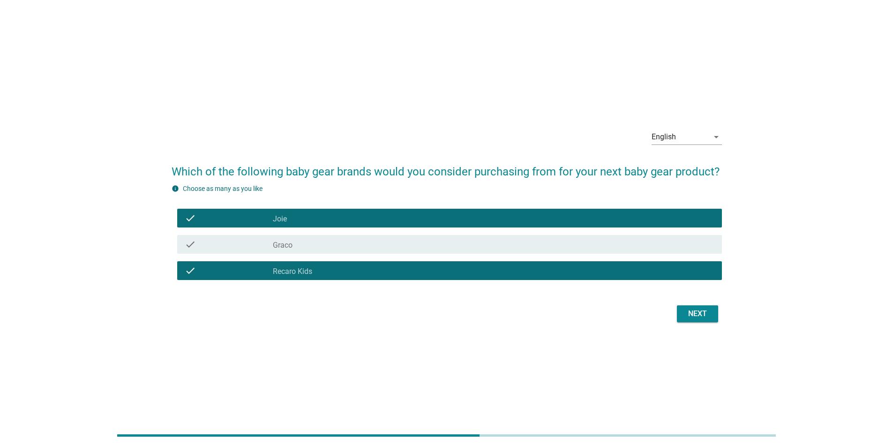
click at [691, 315] on div "Next" at bounding box center [697, 313] width 26 height 11
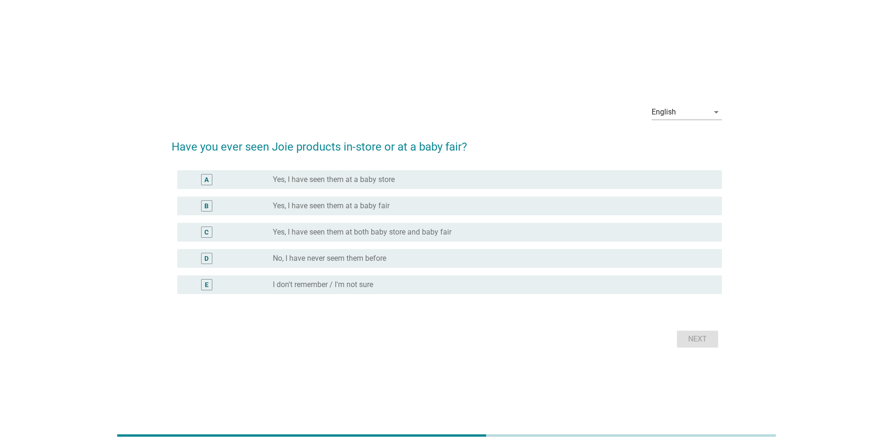
click at [584, 283] on div "radio_button_unchecked I don't remember / I'm not sure" at bounding box center [490, 284] width 434 height 9
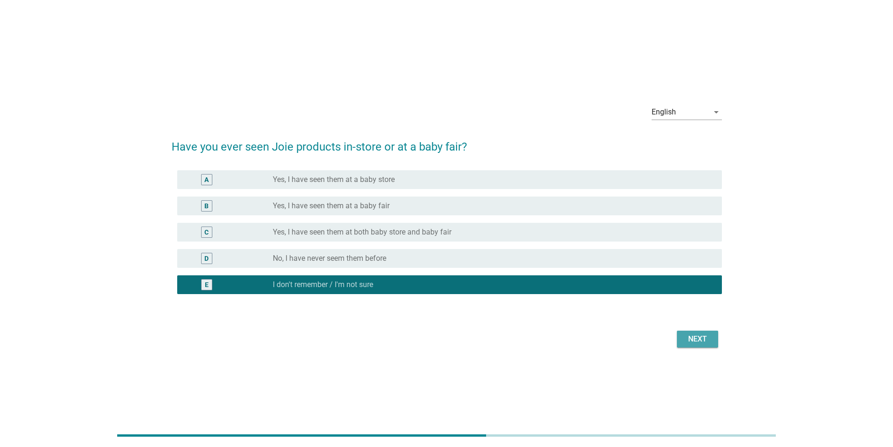
click at [711, 341] on button "Next" at bounding box center [697, 338] width 41 height 17
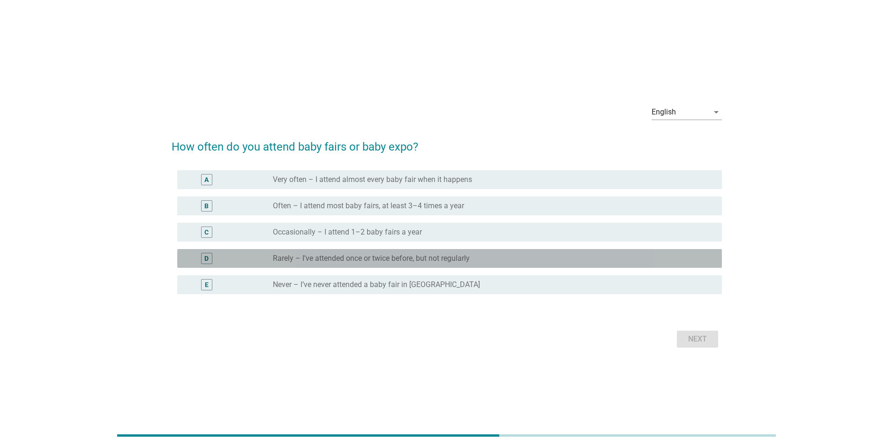
click at [661, 267] on div "D radio_button_unchecked Rarely – I’ve attended once or twice before, but not r…" at bounding box center [449, 258] width 545 height 19
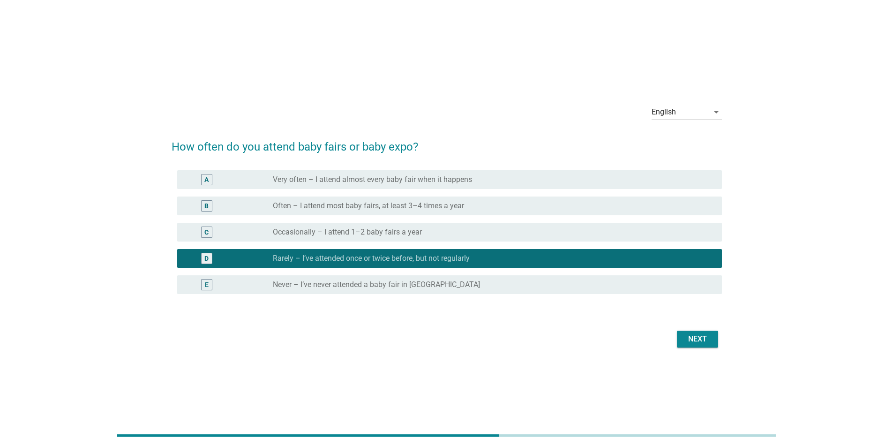
click at [686, 337] on div "Next" at bounding box center [697, 338] width 26 height 11
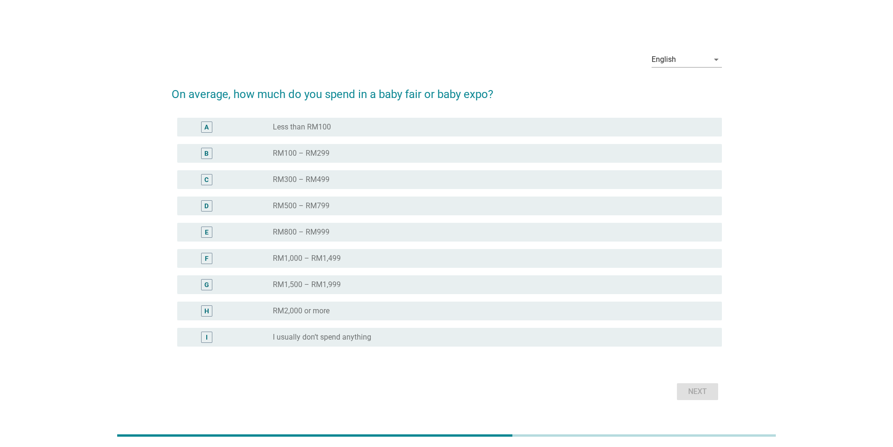
click at [638, 270] on div "F radio_button_unchecked RM1,000 – RM1,499" at bounding box center [447, 258] width 550 height 26
click at [662, 288] on div "radio_button_unchecked RM1,500 – RM1,999" at bounding box center [490, 284] width 434 height 9
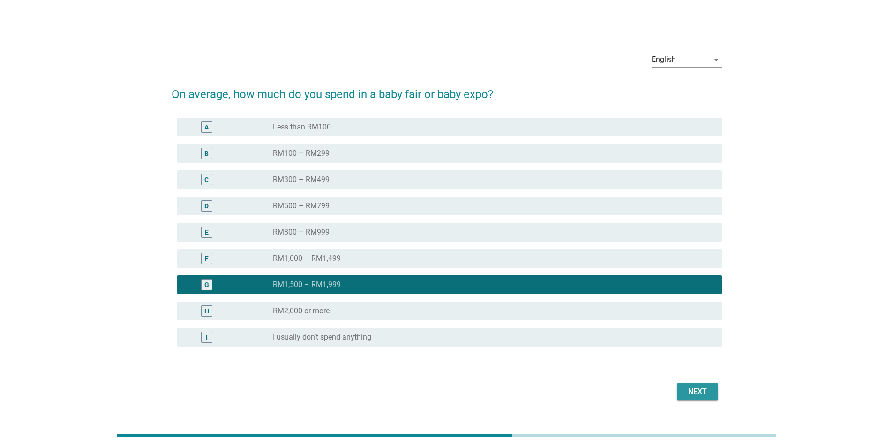
drag, startPoint x: 693, startPoint y: 390, endPoint x: 685, endPoint y: 347, distance: 44.3
click at [693, 390] on div "Next" at bounding box center [697, 391] width 26 height 11
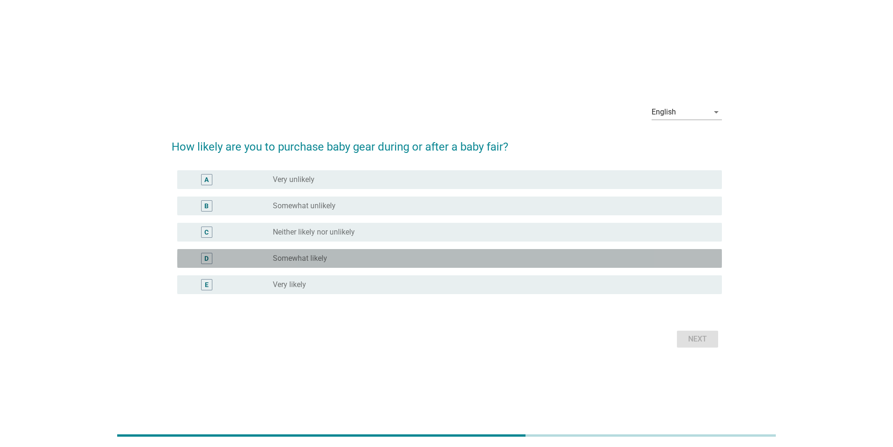
click at [567, 260] on div "radio_button_unchecked Somewhat likely" at bounding box center [490, 258] width 434 height 9
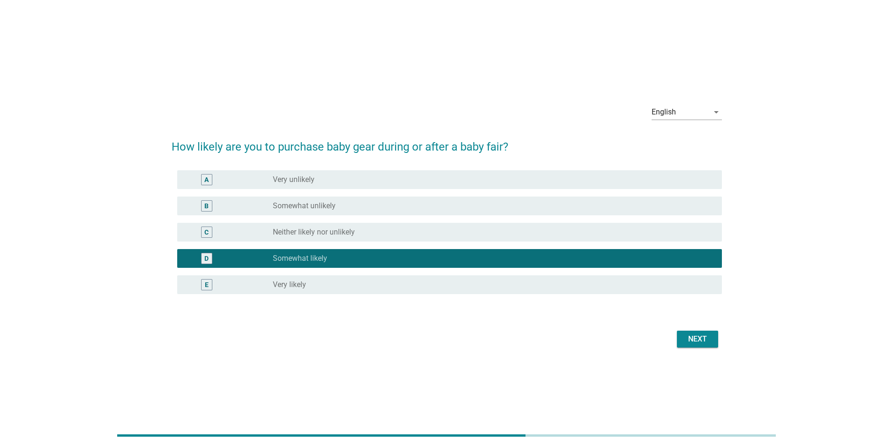
click at [688, 342] on div "Next" at bounding box center [697, 338] width 26 height 11
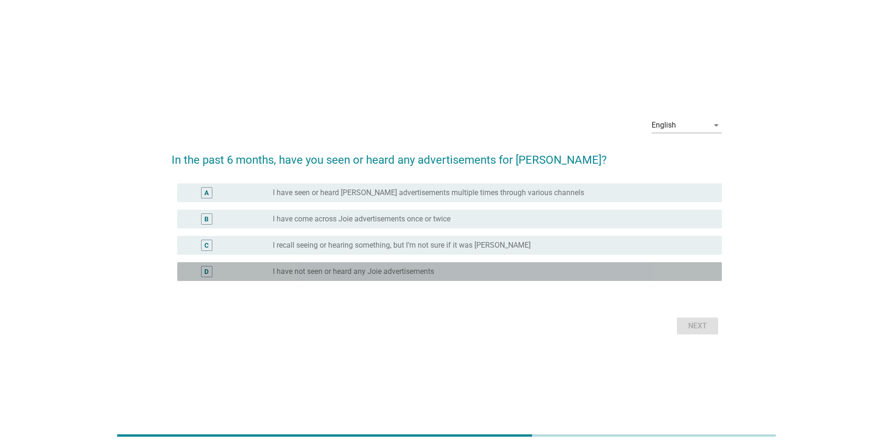
click at [645, 267] on div "radio_button_unchecked I have not seen or heard any Joie advertisements" at bounding box center [490, 271] width 434 height 9
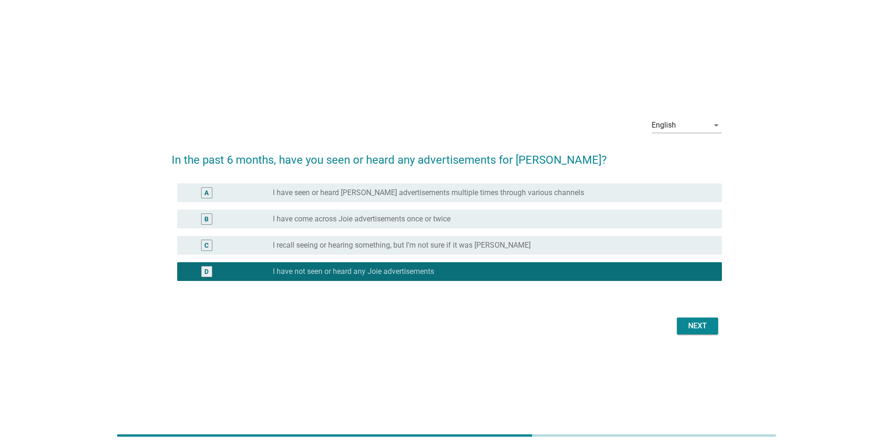
click at [691, 331] on button "Next" at bounding box center [697, 325] width 41 height 17
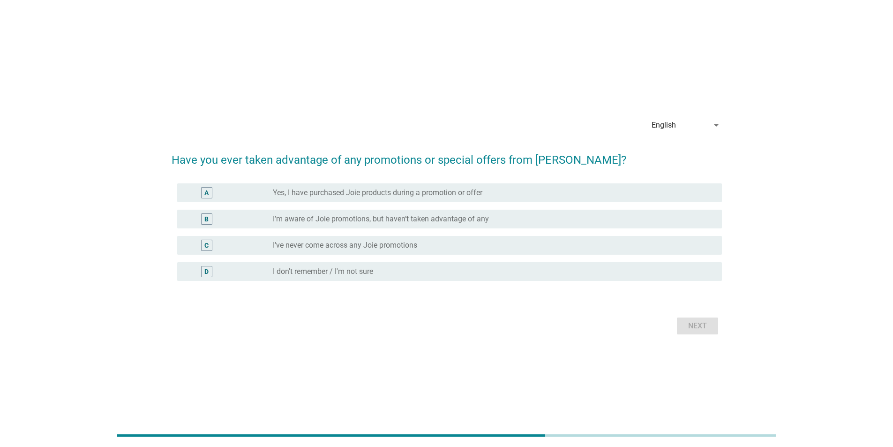
click at [642, 273] on div "radio_button_unchecked I don't remember / I'm not sure" at bounding box center [490, 271] width 434 height 9
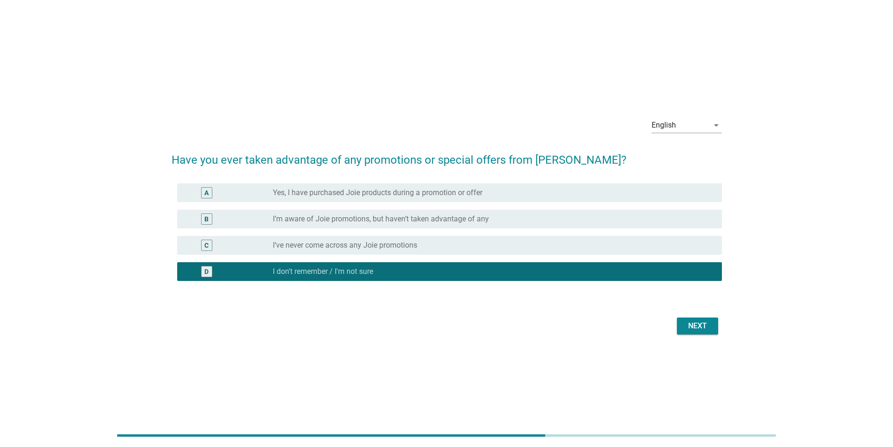
click at [696, 327] on div "Next" at bounding box center [697, 325] width 26 height 11
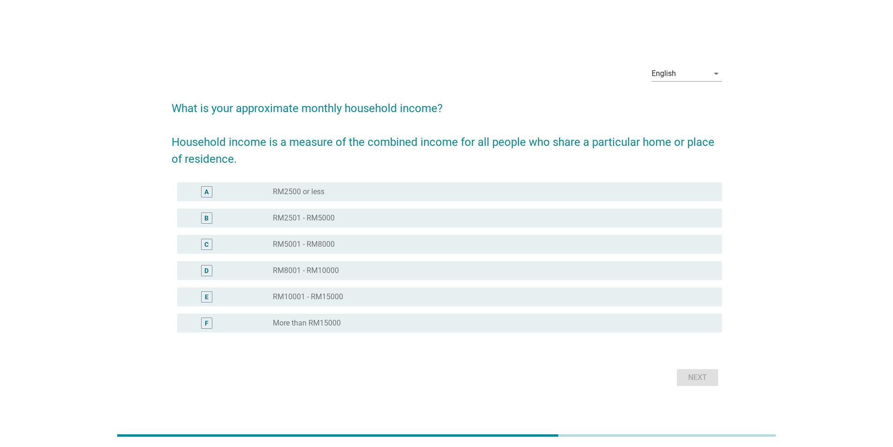
click at [647, 300] on div "radio_button_unchecked RM10001 - RM15000" at bounding box center [490, 296] width 434 height 9
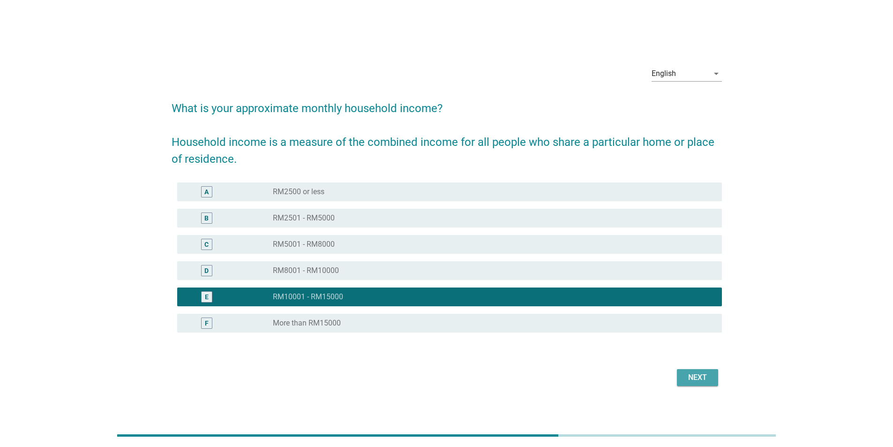
click at [697, 375] on div "Next" at bounding box center [697, 377] width 26 height 11
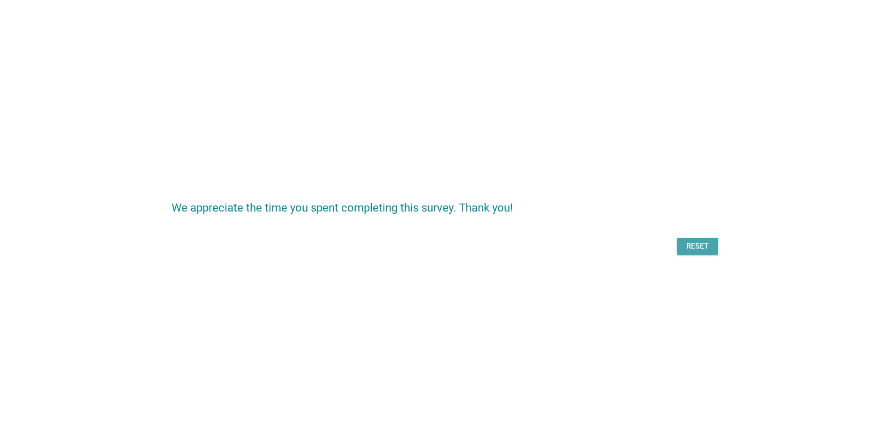
click at [708, 251] on div "Reset" at bounding box center [697, 245] width 26 height 11
